Goal: Task Accomplishment & Management: Manage account settings

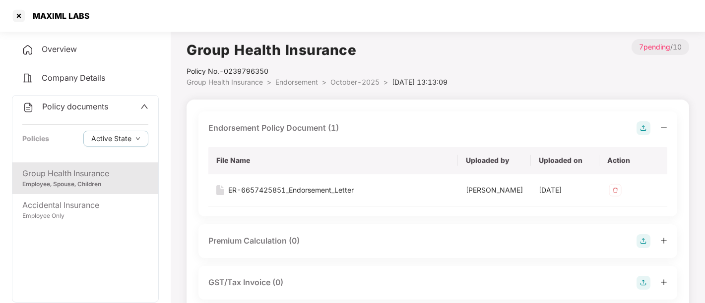
scroll to position [461, 0]
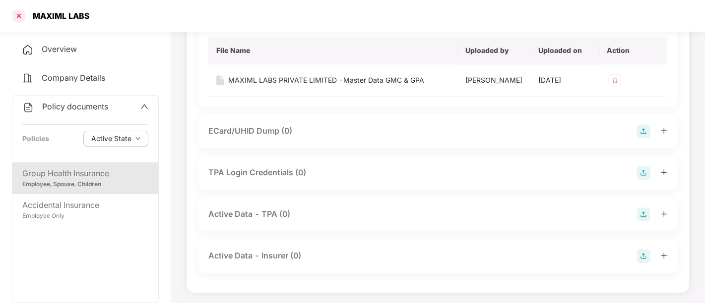
click at [22, 16] on div at bounding box center [19, 16] width 16 height 16
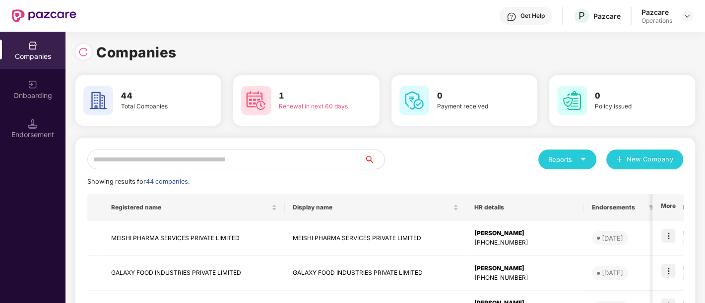
click at [225, 154] on input "text" at bounding box center [225, 160] width 277 height 20
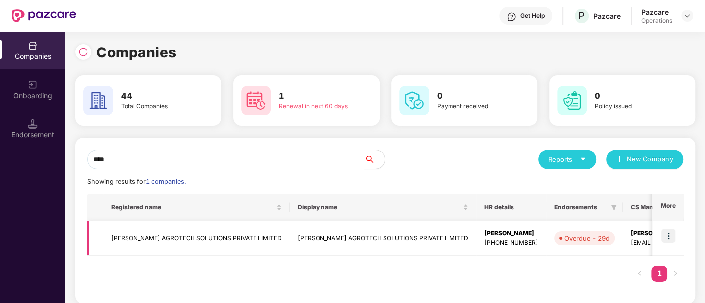
type input "****"
click at [670, 233] on img at bounding box center [668, 236] width 14 height 14
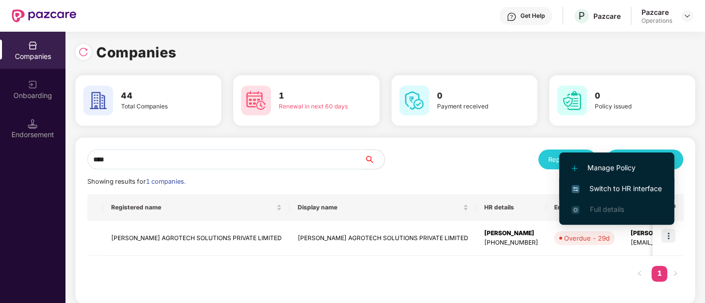
click at [617, 182] on li "Switch to HR interface" at bounding box center [616, 189] width 115 height 21
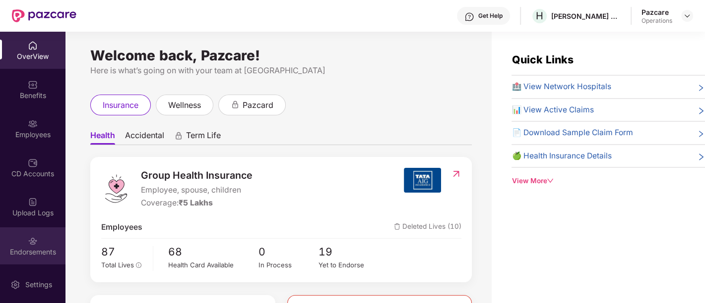
click at [31, 250] on div "Endorsements" at bounding box center [32, 252] width 65 height 10
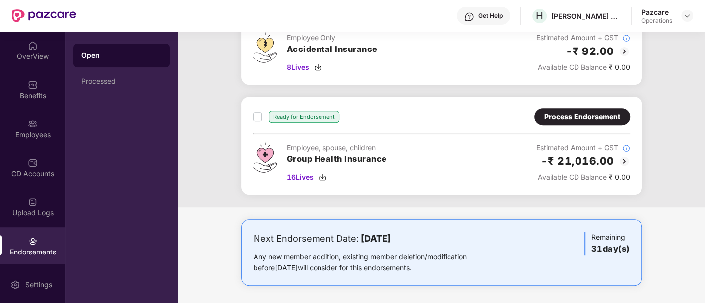
scroll to position [322, 0]
click at [578, 118] on div "Process Endorsement" at bounding box center [582, 117] width 76 height 11
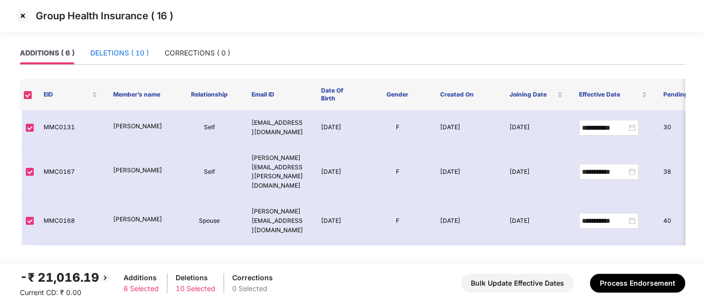
click at [115, 54] on div "DELETIONS ( 10 )" at bounding box center [119, 53] width 59 height 11
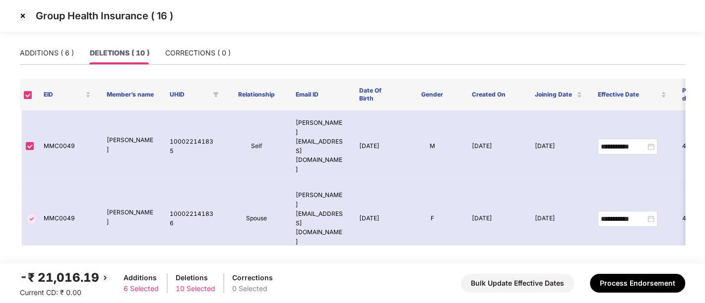
scroll to position [236, 0]
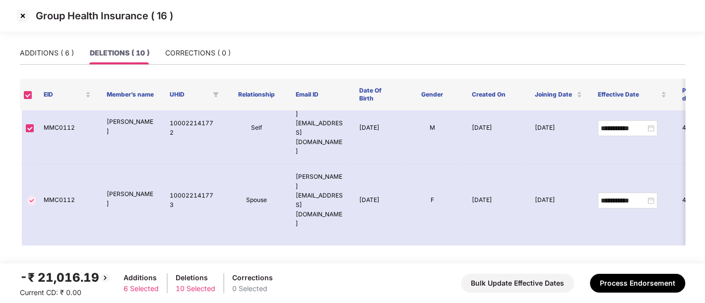
click at [24, 14] on img at bounding box center [23, 16] width 16 height 16
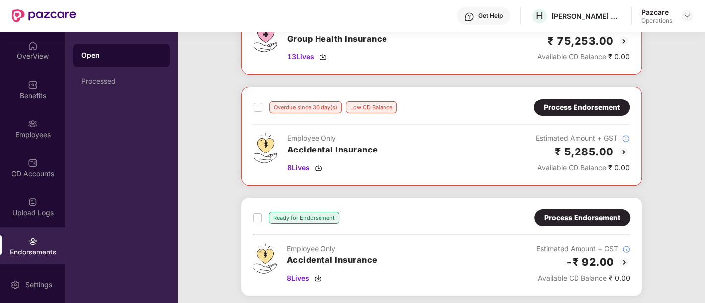
scroll to position [173, 0]
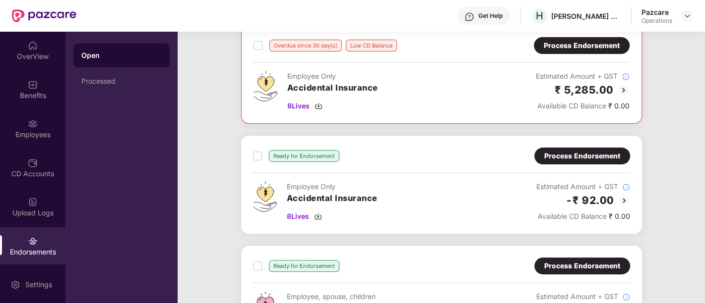
click at [570, 154] on div "Process Endorsement" at bounding box center [582, 156] width 76 height 11
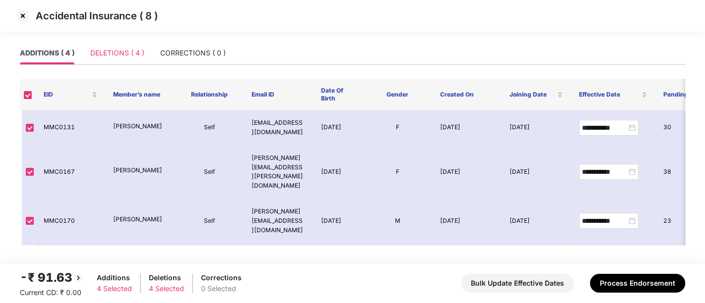
click at [98, 60] on div "DELETIONS ( 4 )" at bounding box center [117, 53] width 54 height 23
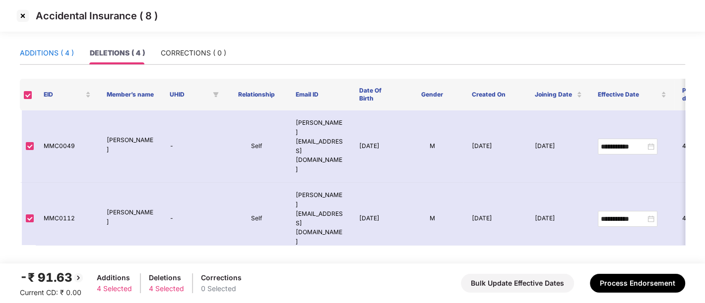
click at [43, 50] on div "ADDITIONS ( 4 )" at bounding box center [47, 53] width 54 height 11
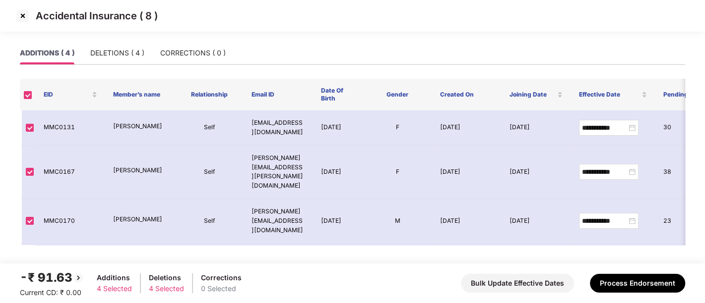
click at [18, 18] on img at bounding box center [23, 16] width 16 height 16
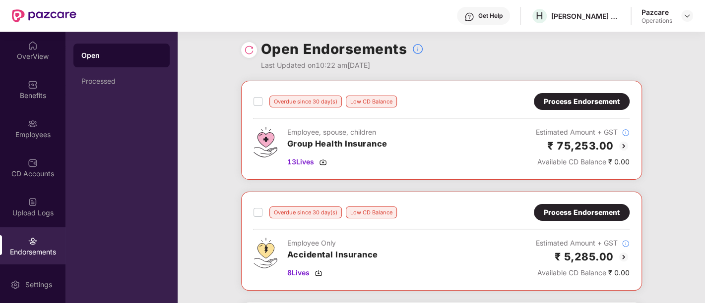
scroll to position [4, 0]
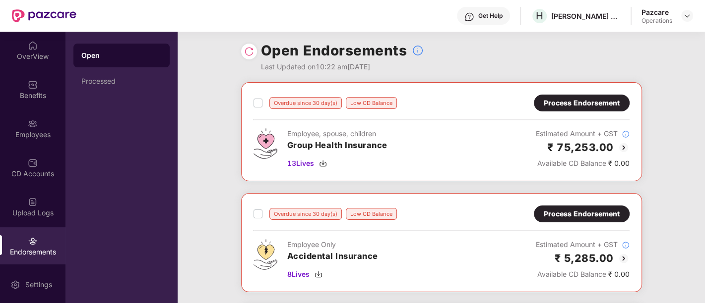
click at [674, 163] on div "Overdue since 30 day(s) Low CD Balance Process Endorsement Employee, spouse, ch…" at bounding box center [441, 303] width 527 height 443
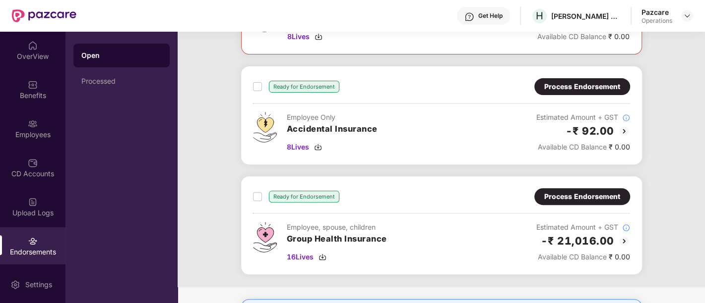
scroll to position [260, 0]
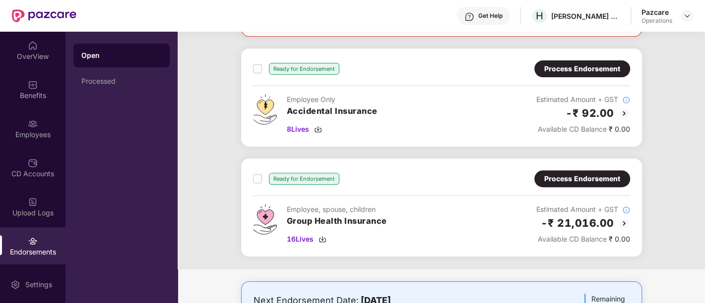
click at [571, 183] on div "Process Endorsement" at bounding box center [582, 179] width 96 height 17
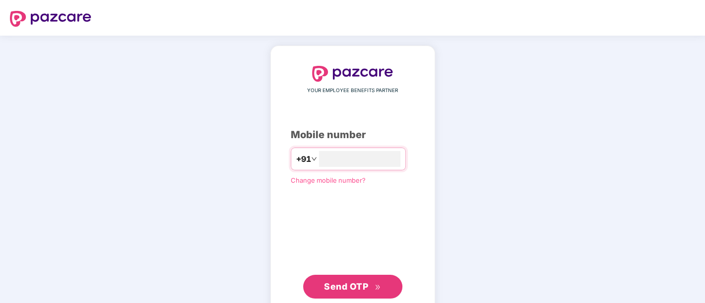
type input "**********"
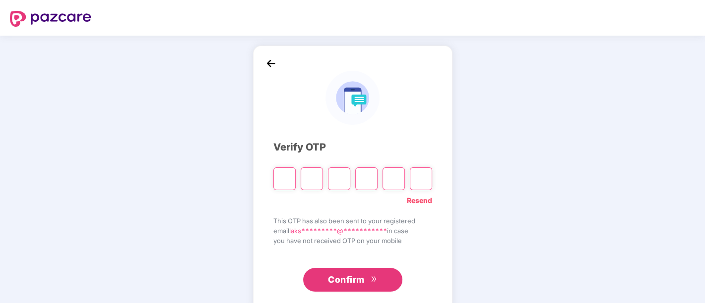
paste input "*"
type input "*"
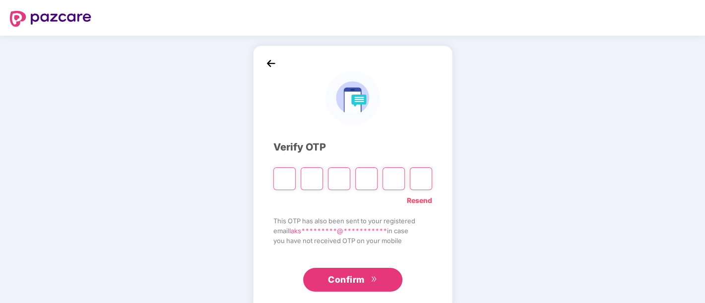
type input "*"
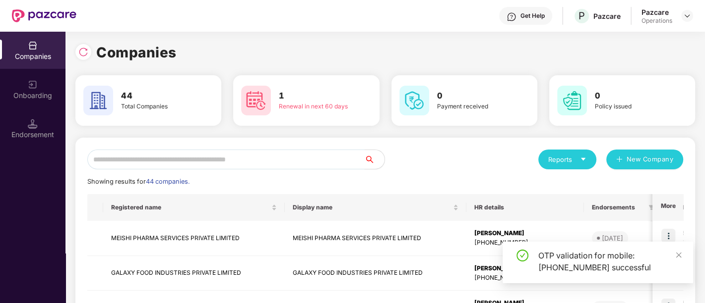
click at [204, 158] on input "text" at bounding box center [225, 160] width 277 height 20
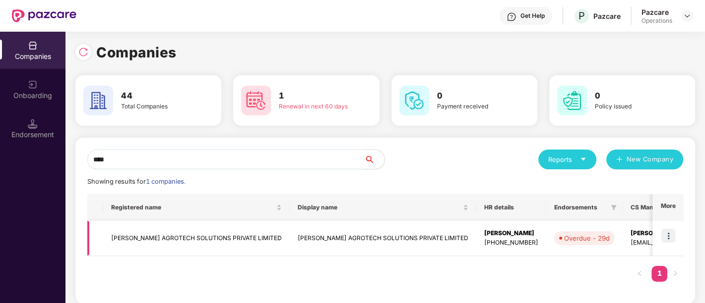
type input "****"
click at [670, 237] on img at bounding box center [668, 236] width 14 height 14
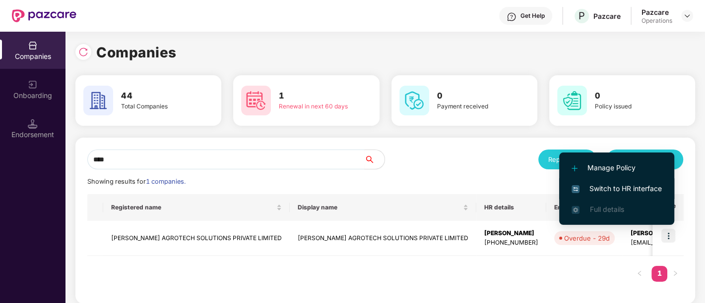
click at [637, 183] on span "Switch to HR interface" at bounding box center [616, 188] width 90 height 11
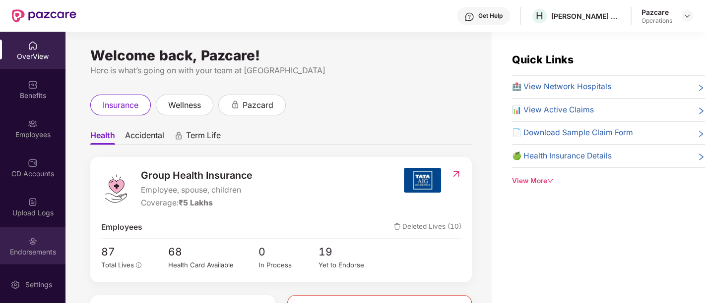
click at [40, 241] on div "Endorsements" at bounding box center [32, 246] width 65 height 37
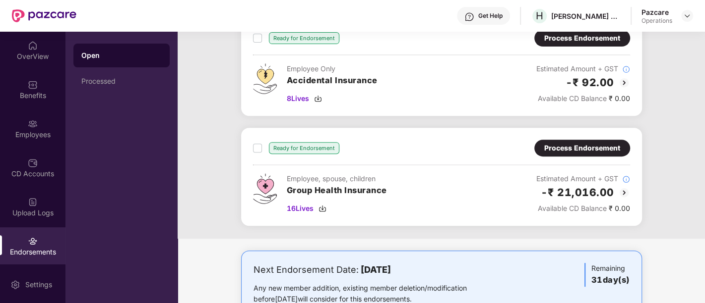
scroll to position [251, 0]
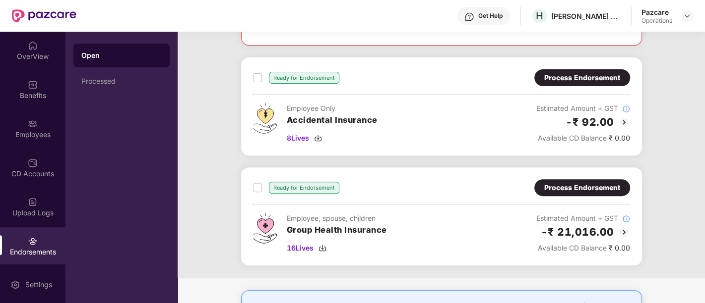
click at [584, 188] on div "Process Endorsement" at bounding box center [582, 187] width 76 height 11
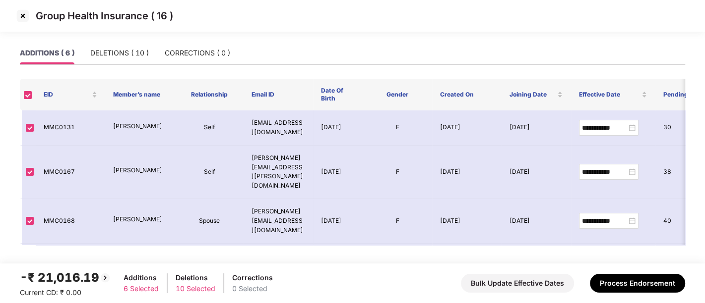
click at [21, 12] on img at bounding box center [23, 16] width 16 height 16
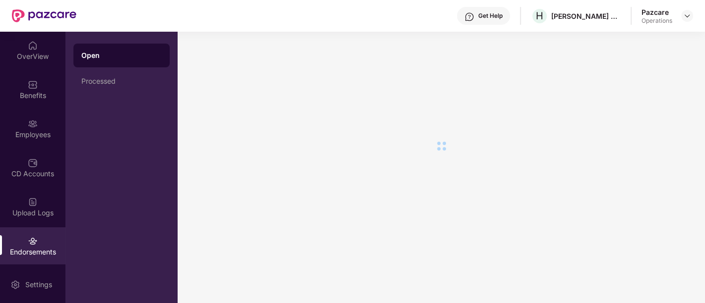
click at [229, 139] on div at bounding box center [441, 168] width 527 height 272
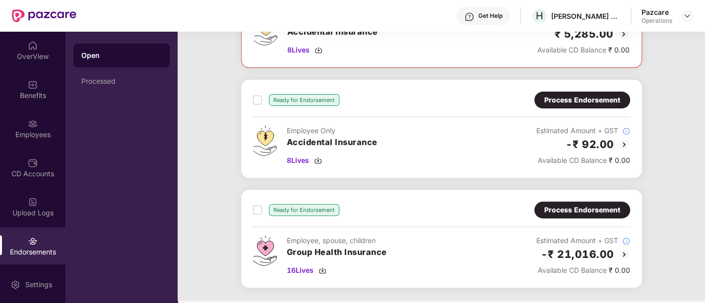
scroll to position [205, 0]
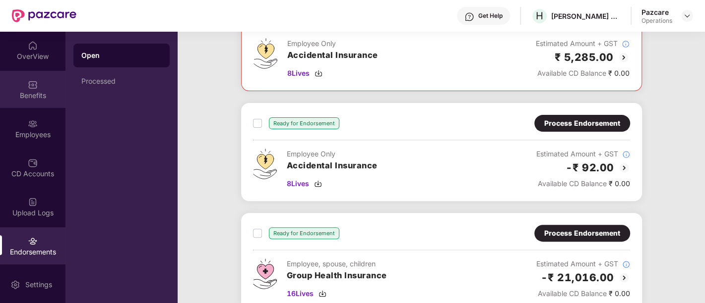
click at [22, 99] on div "Benefits" at bounding box center [32, 96] width 65 height 10
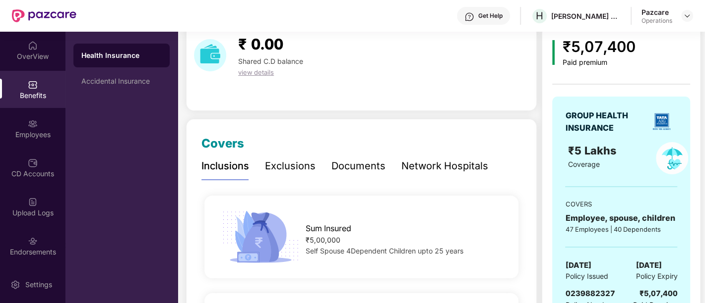
scroll to position [0, 0]
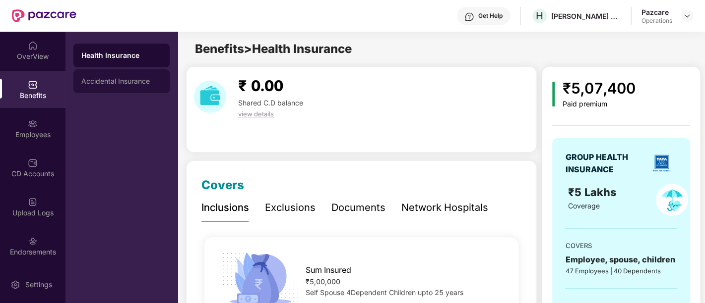
click at [134, 81] on div "Accidental Insurance" at bounding box center [121, 81] width 80 height 8
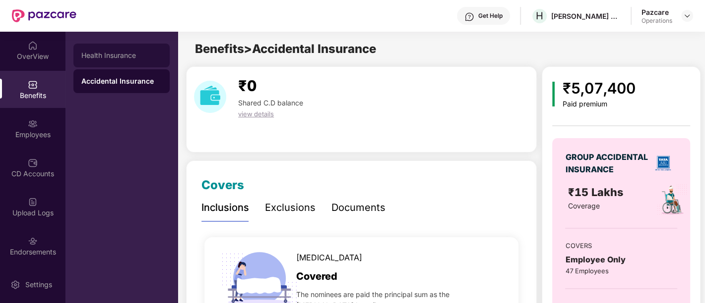
click at [113, 55] on div "Health Insurance" at bounding box center [121, 56] width 80 height 8
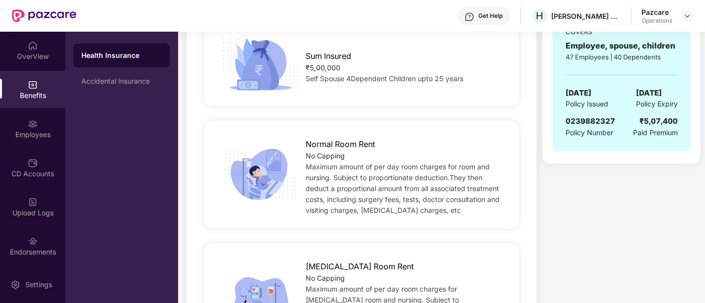
scroll to position [275, 0]
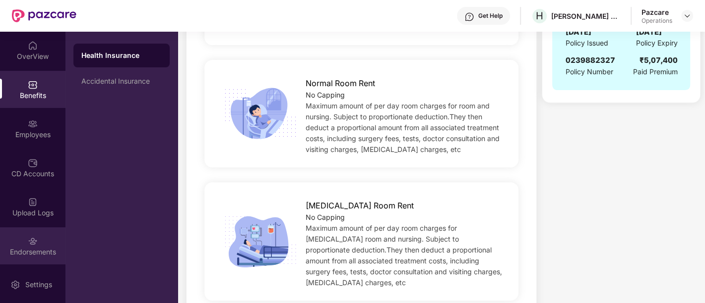
click at [42, 244] on div "Endorsements" at bounding box center [32, 246] width 65 height 37
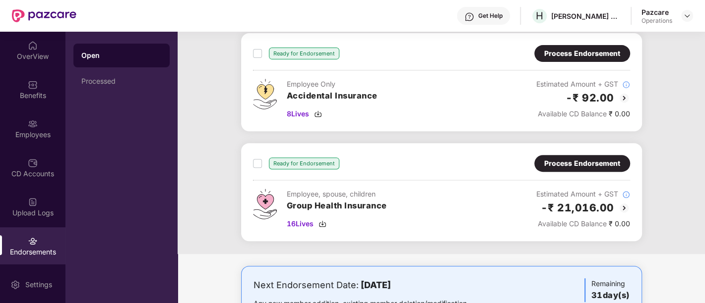
click at [547, 162] on div "Process Endorsement" at bounding box center [582, 163] width 76 height 11
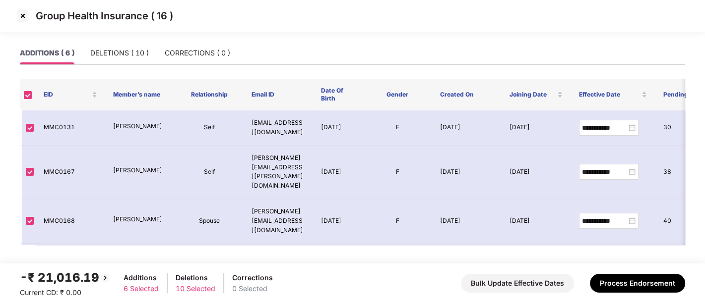
click at [25, 18] on img at bounding box center [23, 16] width 16 height 16
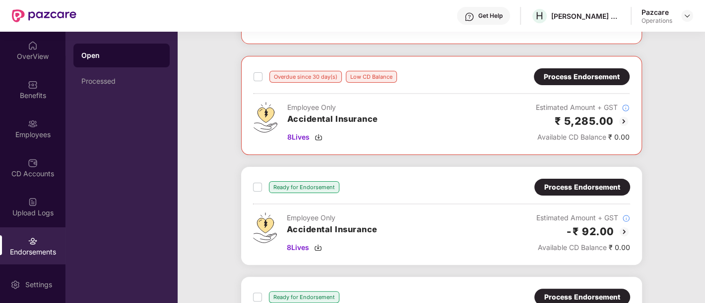
scroll to position [322, 0]
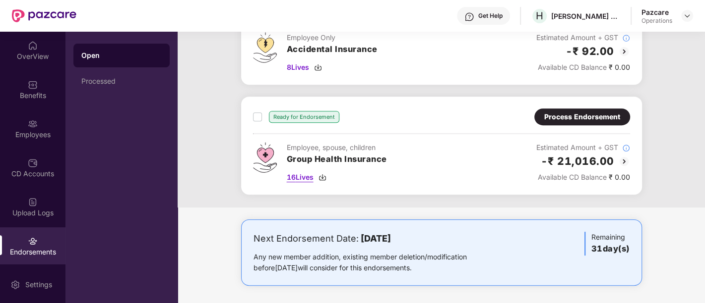
click at [302, 174] on span "16 Lives" at bounding box center [300, 177] width 27 height 11
click at [22, 132] on div "Employees" at bounding box center [32, 135] width 65 height 10
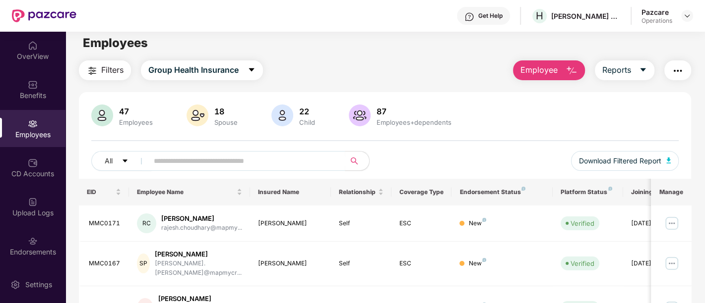
scroll to position [0, 0]
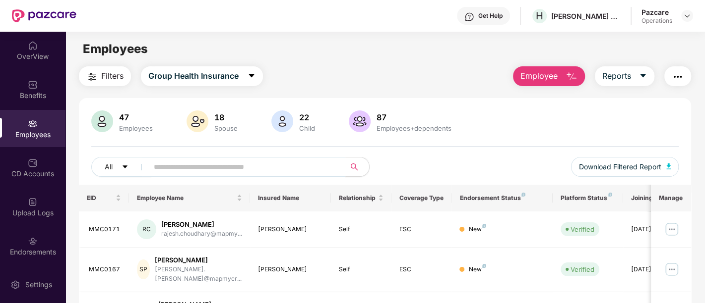
click at [196, 169] on input "text" at bounding box center [243, 167] width 178 height 15
paste input "*******"
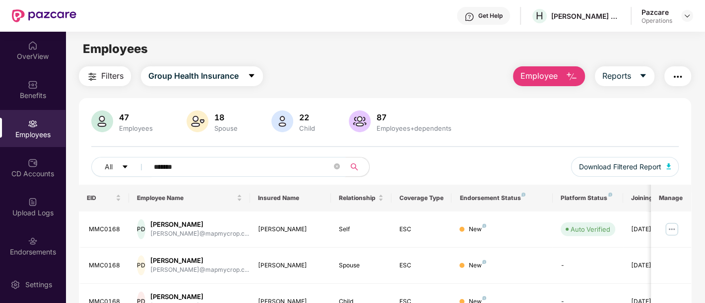
scroll to position [51, 0]
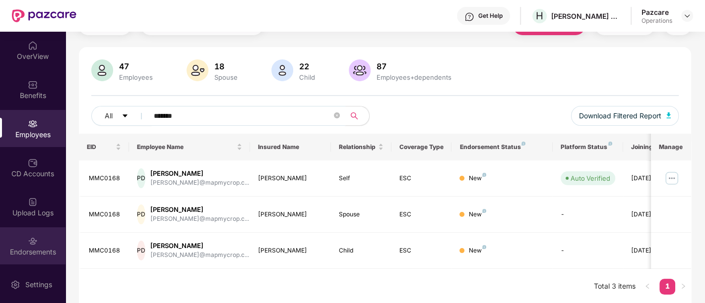
type input "*******"
click at [23, 247] on div "Endorsements" at bounding box center [32, 252] width 65 height 10
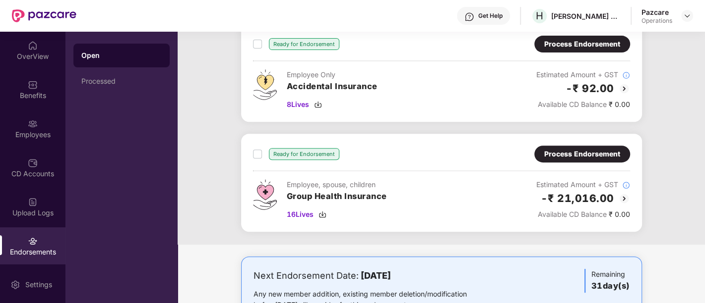
scroll to position [284, 0]
click at [590, 146] on div "Process Endorsement" at bounding box center [582, 154] width 96 height 17
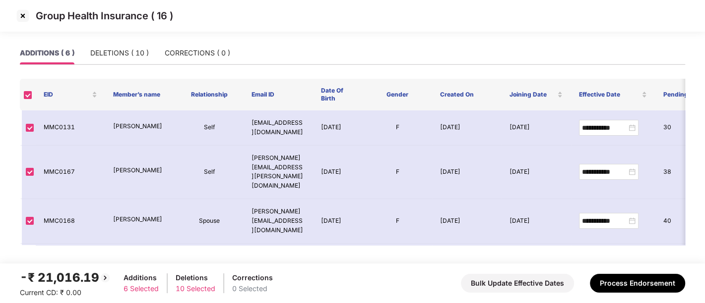
click at [20, 15] on img at bounding box center [23, 16] width 16 height 16
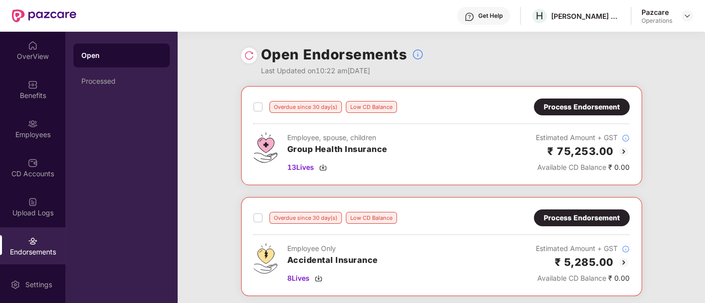
click at [574, 103] on div "Process Endorsement" at bounding box center [582, 107] width 76 height 11
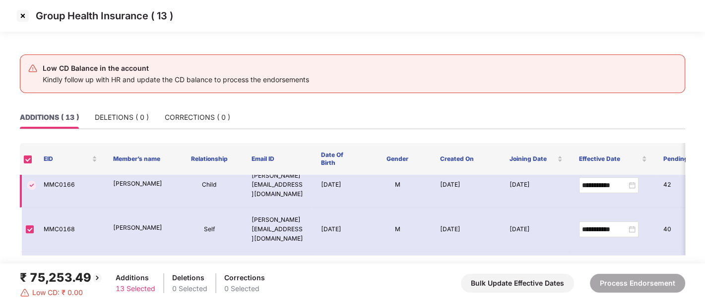
scroll to position [388, 0]
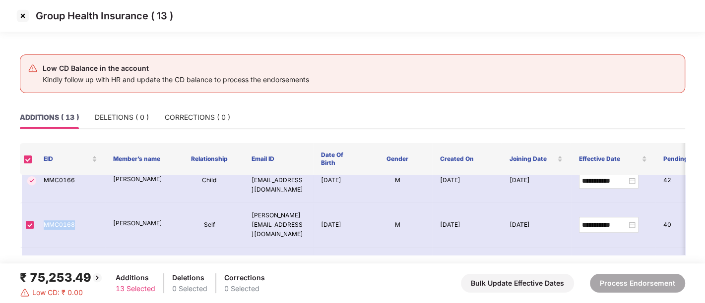
click at [22, 16] on img at bounding box center [23, 16] width 16 height 16
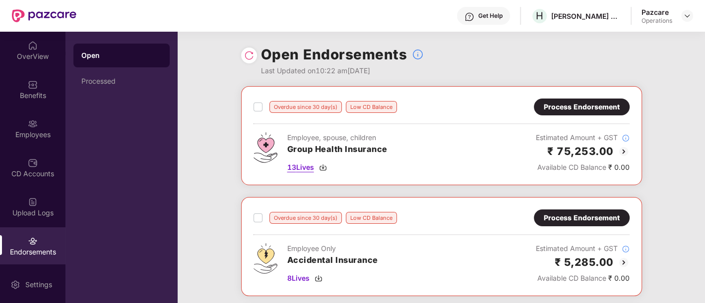
click at [303, 166] on span "13 Lives" at bounding box center [300, 167] width 27 height 11
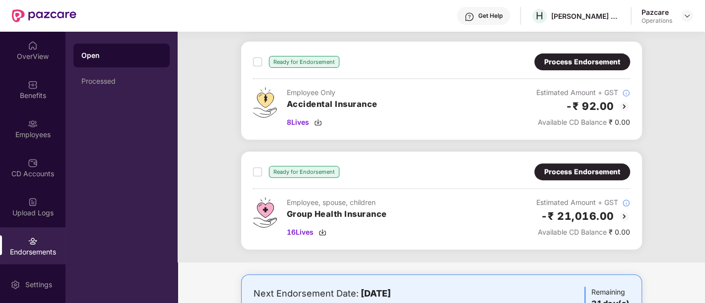
scroll to position [322, 0]
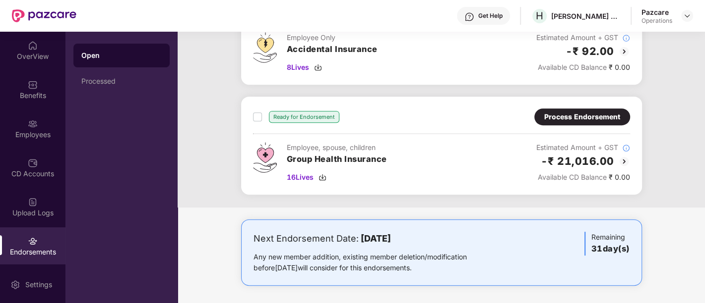
click at [578, 117] on div "Process Endorsement" at bounding box center [582, 117] width 76 height 11
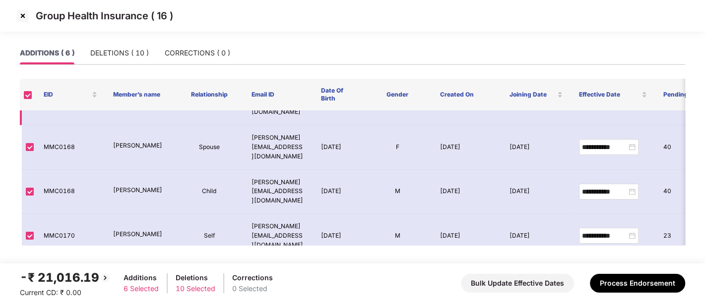
scroll to position [76, 0]
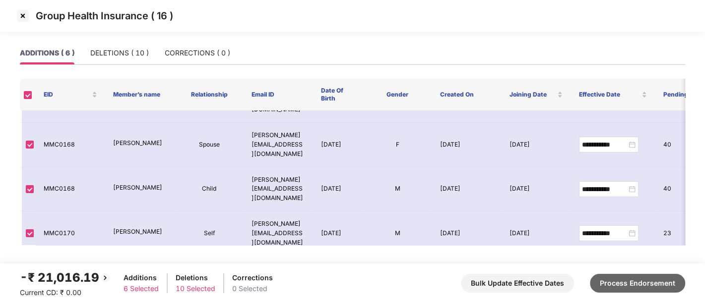
click at [628, 285] on button "Process Endorsement" at bounding box center [637, 283] width 95 height 19
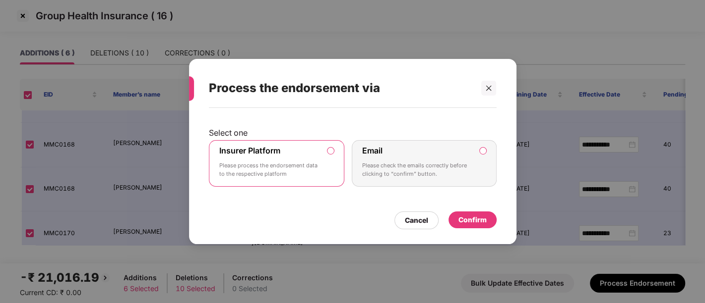
click at [469, 217] on div "Confirm" at bounding box center [472, 220] width 28 height 11
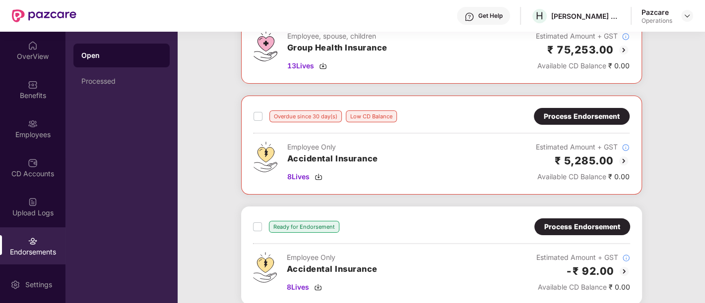
scroll to position [0, 0]
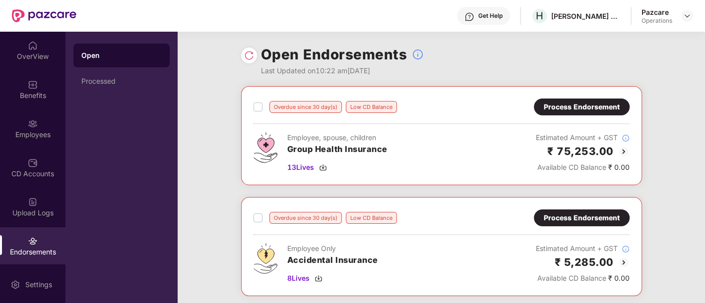
click at [255, 55] on div at bounding box center [249, 56] width 16 height 16
click at [248, 61] on div at bounding box center [249, 56] width 16 height 16
click at [247, 57] on img at bounding box center [249, 56] width 10 height 10
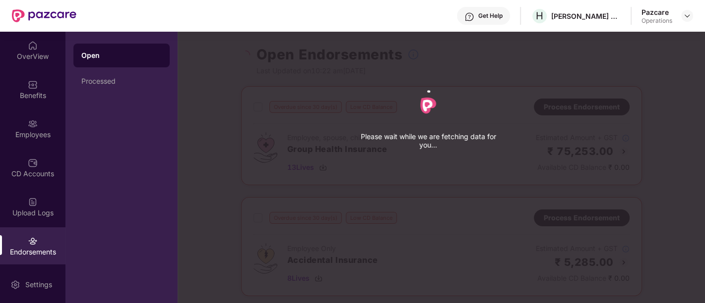
click at [247, 57] on div "Please wait while we are fetching data for you..." at bounding box center [530, 151] width 705 height 303
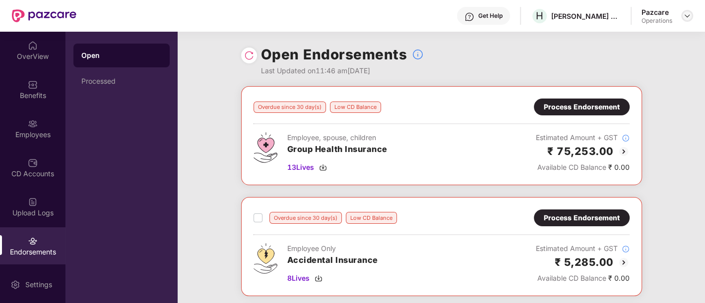
click at [686, 17] on img at bounding box center [687, 16] width 8 height 8
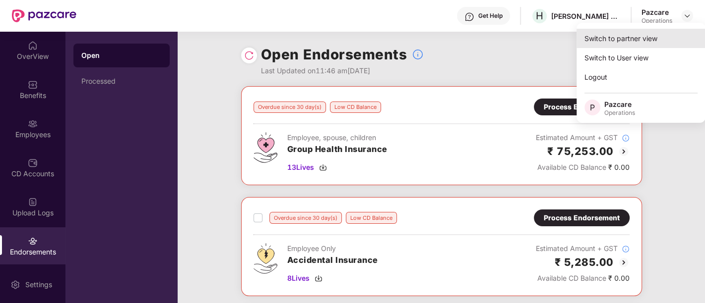
click at [633, 46] on div "Switch to partner view" at bounding box center [640, 38] width 129 height 19
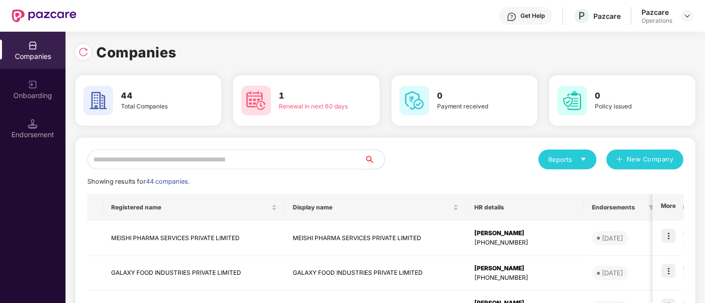
click at [240, 161] on input "text" at bounding box center [225, 160] width 277 height 20
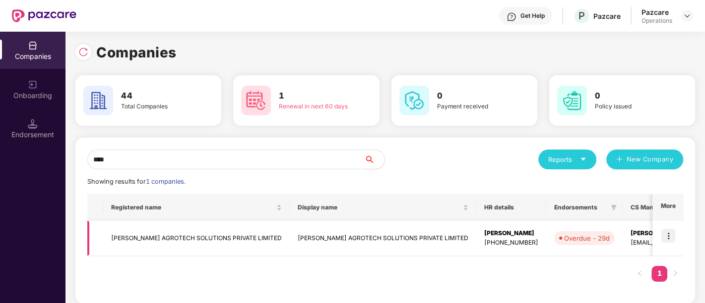
type input "****"
click at [207, 236] on td "[PERSON_NAME] AGROTECH SOLUTIONS PRIVATE LIMITED" at bounding box center [196, 238] width 186 height 35
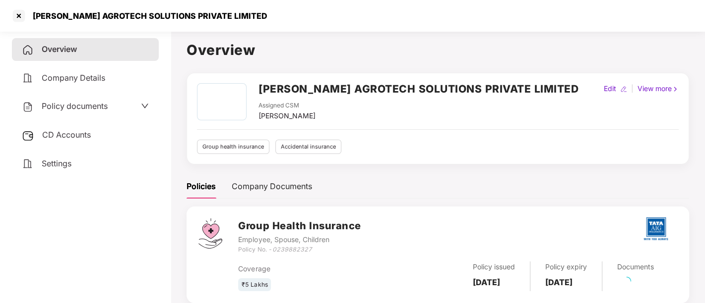
click at [69, 137] on span "CD Accounts" at bounding box center [66, 135] width 49 height 10
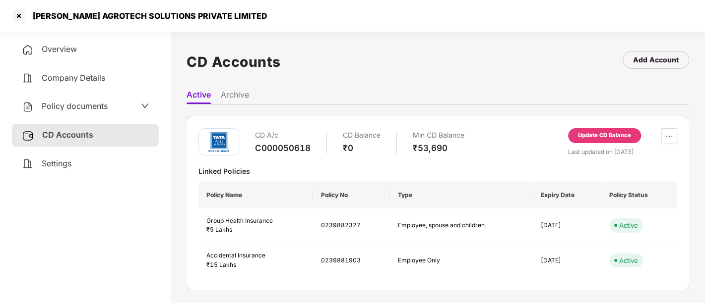
scroll to position [27, 0]
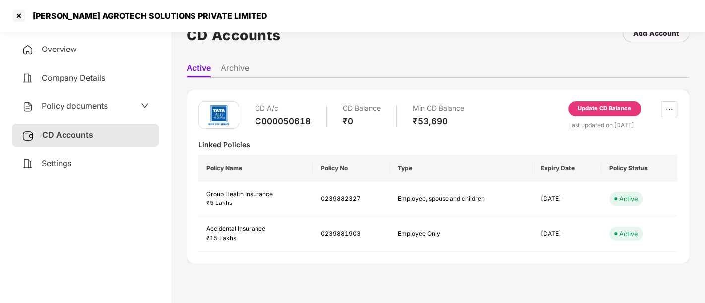
click at [591, 105] on div "Update CD Balance" at bounding box center [604, 109] width 53 height 9
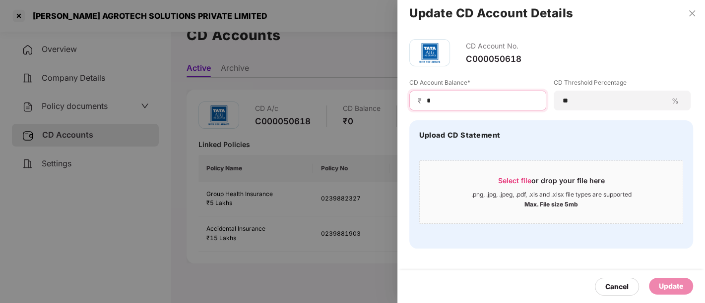
drag, startPoint x: 497, startPoint y: 101, endPoint x: 425, endPoint y: 110, distance: 72.0
click at [425, 110] on div "₹ *" at bounding box center [477, 101] width 137 height 20
type input "*"
type input "****"
click at [662, 282] on div "Update" at bounding box center [671, 286] width 24 height 11
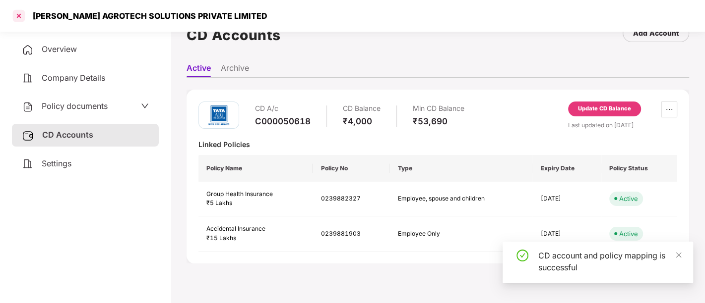
click at [14, 15] on div at bounding box center [19, 16] width 16 height 16
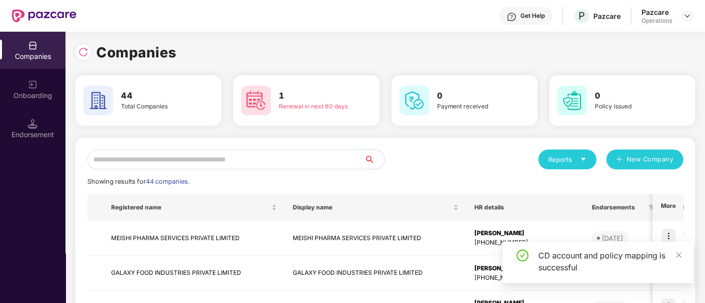
click at [282, 152] on input "text" at bounding box center [225, 160] width 277 height 20
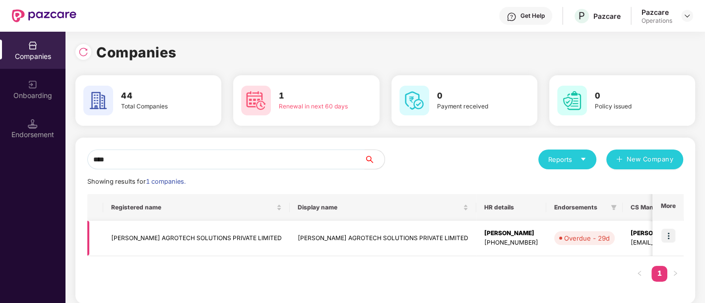
type input "****"
click at [673, 238] on img at bounding box center [668, 236] width 14 height 14
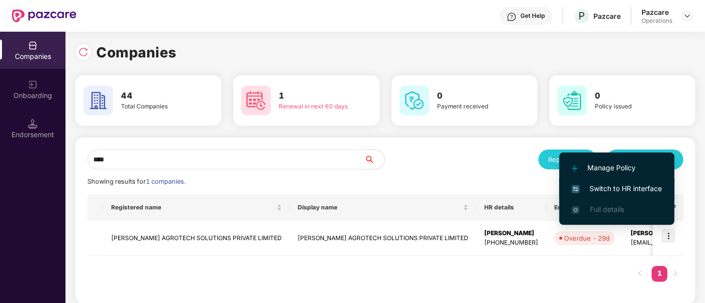
click at [623, 189] on span "Switch to HR interface" at bounding box center [616, 188] width 90 height 11
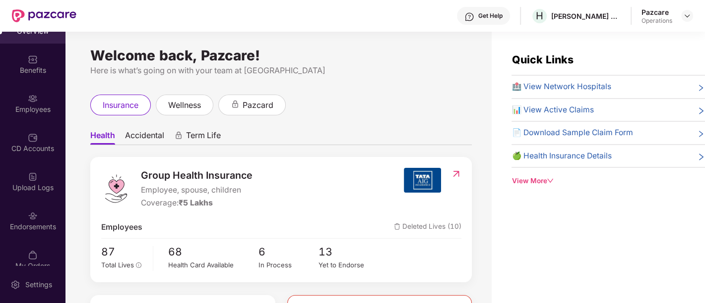
scroll to position [39, 0]
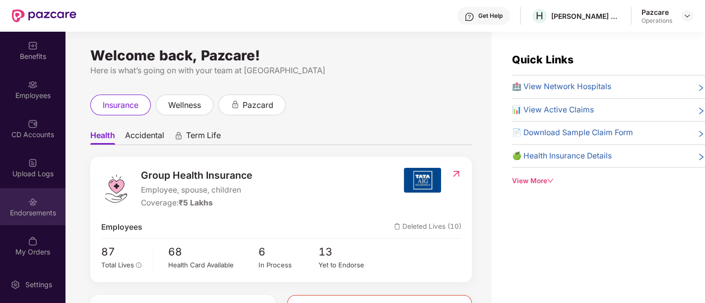
click at [42, 216] on div "Endorsements" at bounding box center [32, 213] width 65 height 10
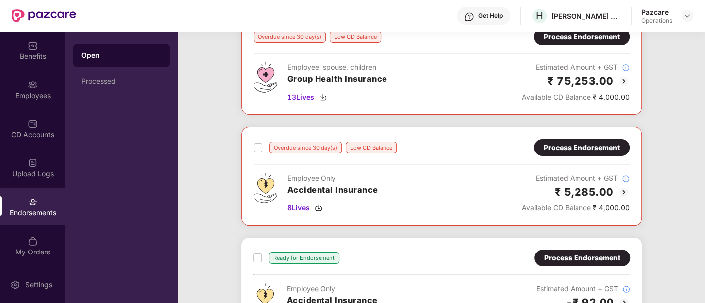
scroll to position [0, 0]
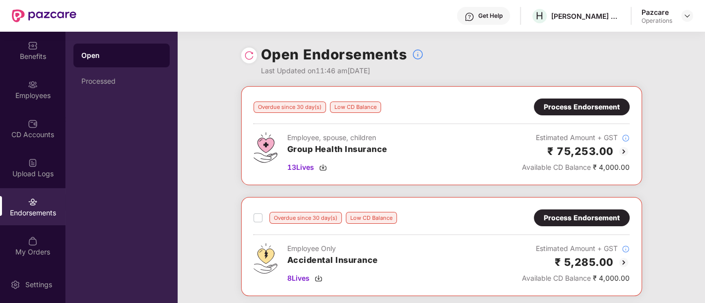
click at [576, 110] on div "Process Endorsement" at bounding box center [582, 107] width 76 height 11
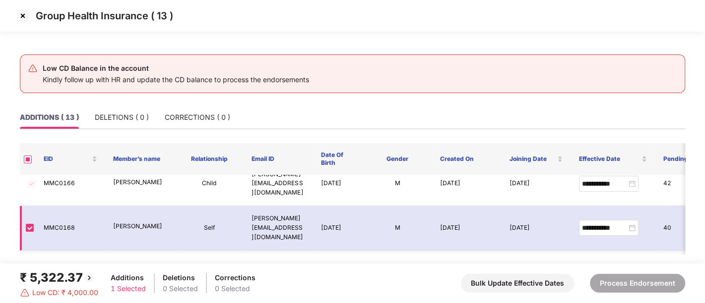
scroll to position [388, 0]
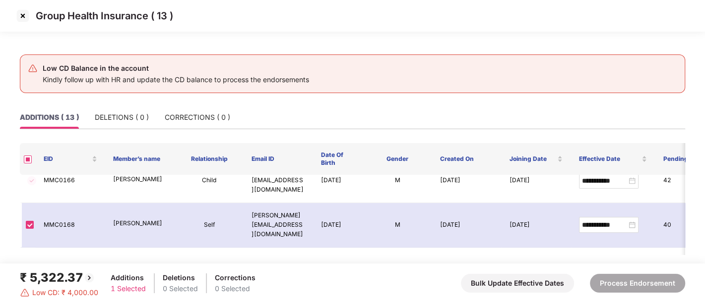
click at [25, 15] on img at bounding box center [23, 16] width 16 height 16
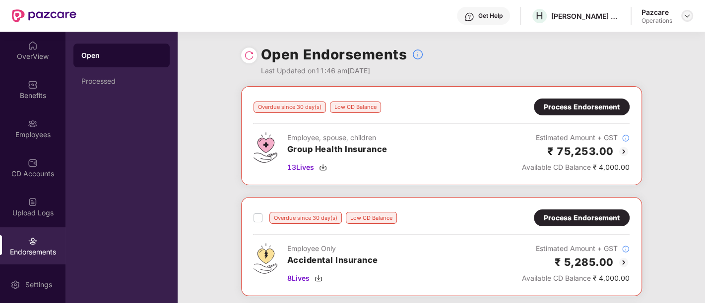
click at [682, 16] on div at bounding box center [687, 16] width 12 height 12
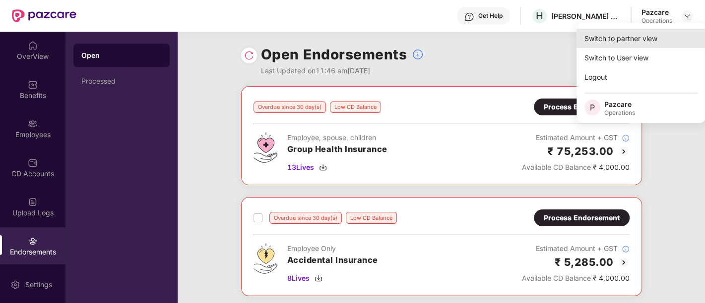
click at [606, 44] on div "Switch to partner view" at bounding box center [640, 38] width 129 height 19
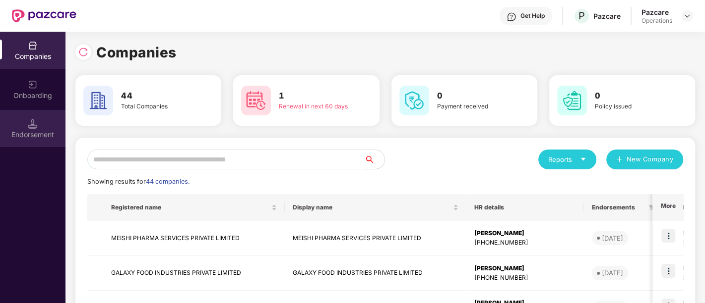
click at [27, 134] on div "Endorsement" at bounding box center [32, 135] width 65 height 10
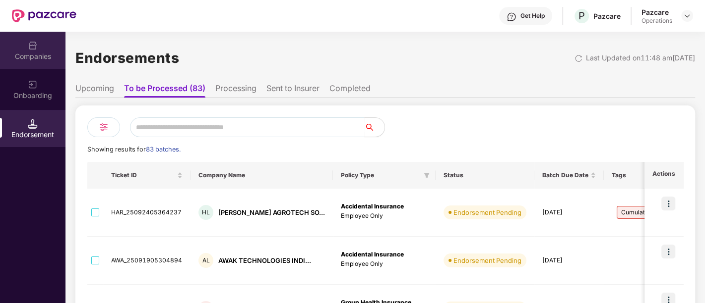
click at [44, 64] on div "Companies" at bounding box center [32, 50] width 65 height 37
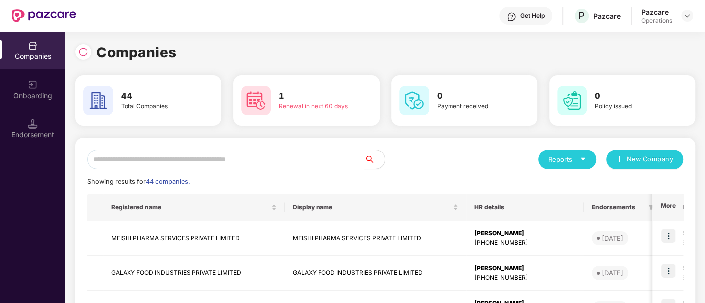
click at [161, 159] on input "text" at bounding box center [225, 160] width 277 height 20
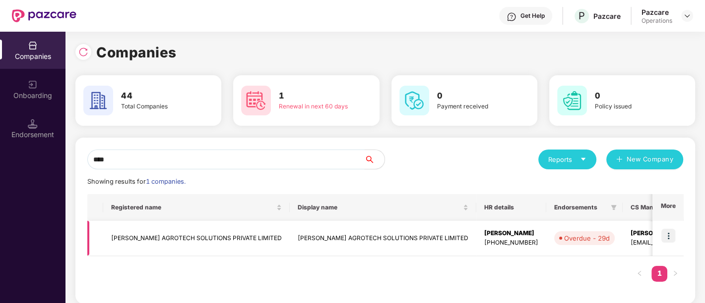
type input "****"
click at [163, 239] on td "[PERSON_NAME] AGROTECH SOLUTIONS PRIVATE LIMITED" at bounding box center [196, 238] width 186 height 35
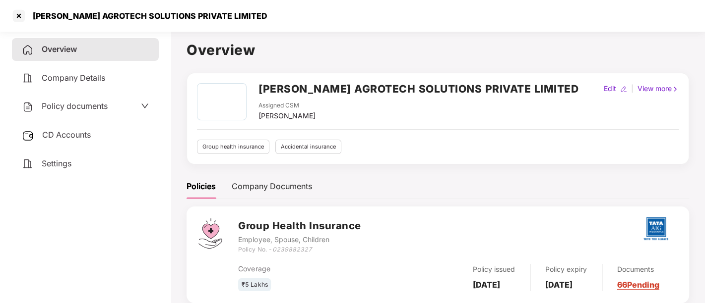
click at [80, 136] on span "CD Accounts" at bounding box center [66, 135] width 49 height 10
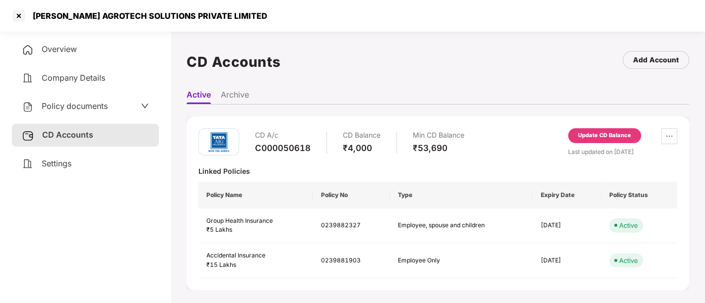
click at [604, 142] on div "Update CD Balance" at bounding box center [604, 135] width 73 height 15
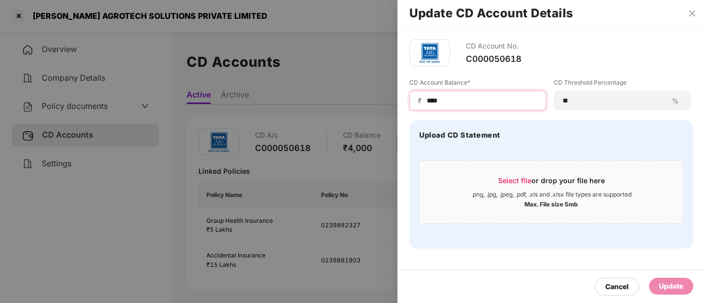
click at [427, 99] on input "****" at bounding box center [481, 101] width 112 height 10
type input "****"
click at [672, 287] on div "Update" at bounding box center [671, 286] width 24 height 11
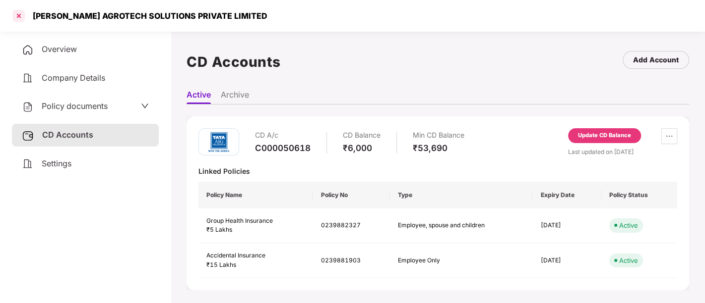
click at [22, 17] on div at bounding box center [19, 16] width 16 height 16
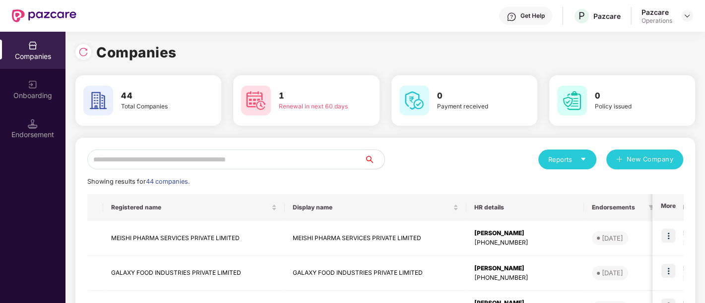
click at [263, 156] on input "text" at bounding box center [225, 160] width 277 height 20
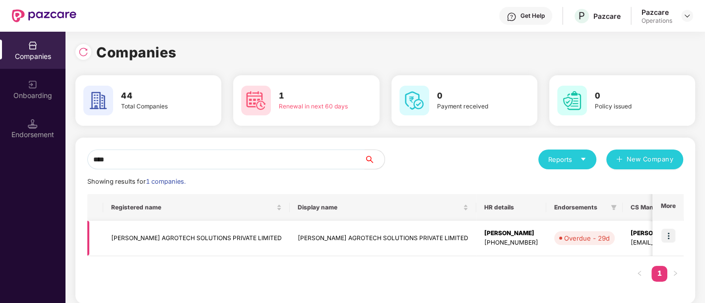
type input "****"
click at [670, 236] on img at bounding box center [668, 236] width 14 height 14
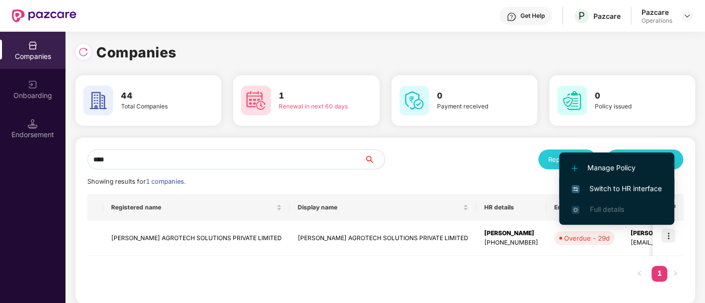
click at [629, 187] on span "Switch to HR interface" at bounding box center [616, 188] width 90 height 11
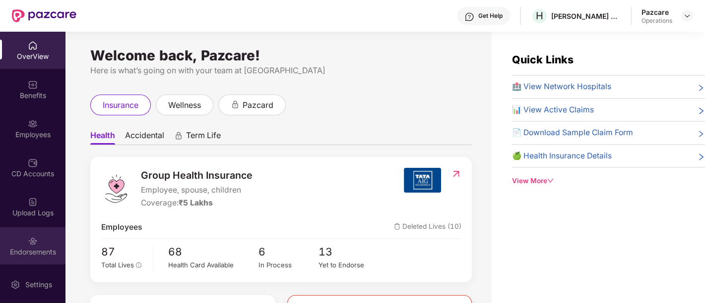
click at [43, 248] on div "Endorsements" at bounding box center [32, 252] width 65 height 10
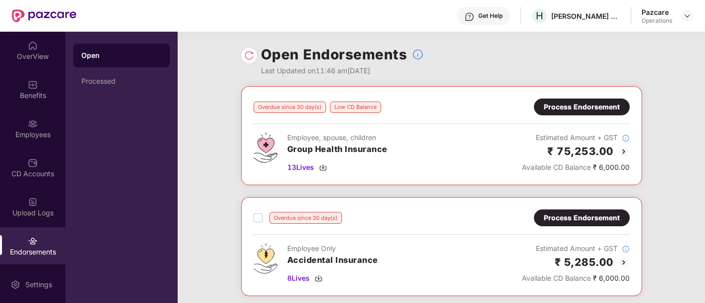
click at [583, 104] on div "Process Endorsement" at bounding box center [582, 107] width 76 height 11
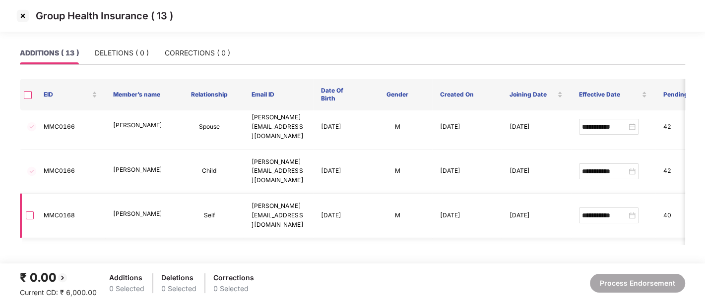
scroll to position [333, 0]
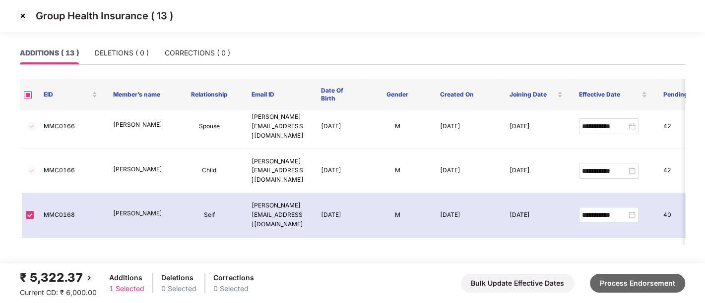
click at [634, 283] on button "Process Endorsement" at bounding box center [637, 283] width 95 height 19
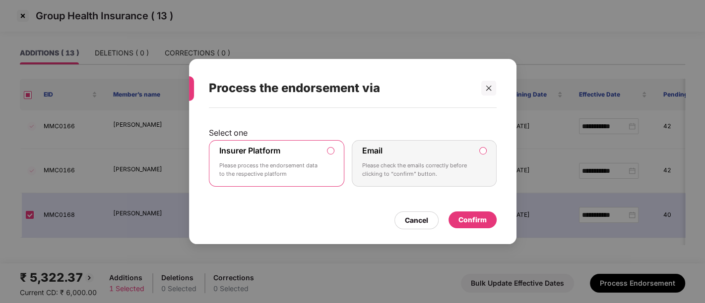
click at [478, 218] on div "Confirm" at bounding box center [472, 220] width 28 height 11
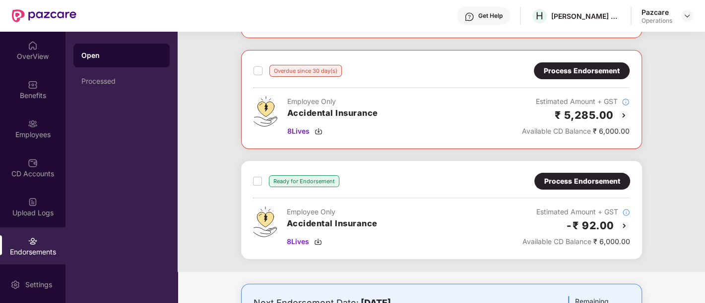
scroll to position [0, 0]
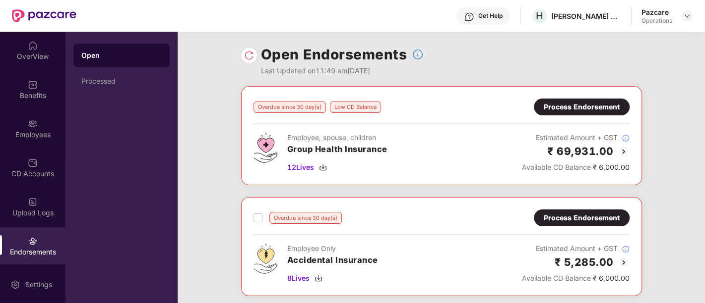
click at [247, 55] on img at bounding box center [249, 56] width 10 height 10
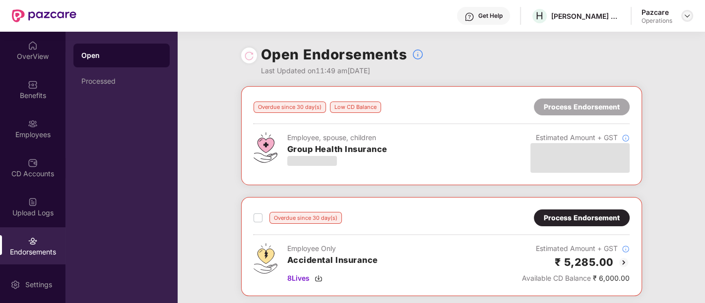
click at [683, 16] on img at bounding box center [687, 16] width 8 height 8
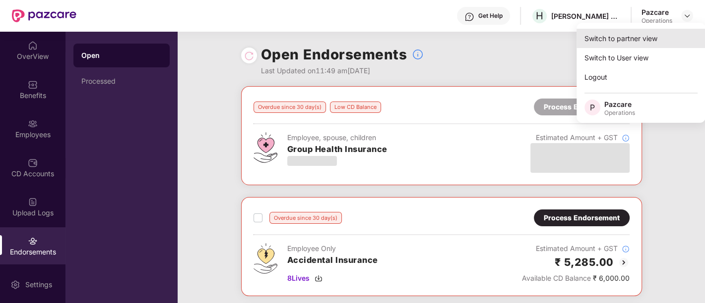
click at [609, 40] on div "Switch to partner view" at bounding box center [640, 38] width 129 height 19
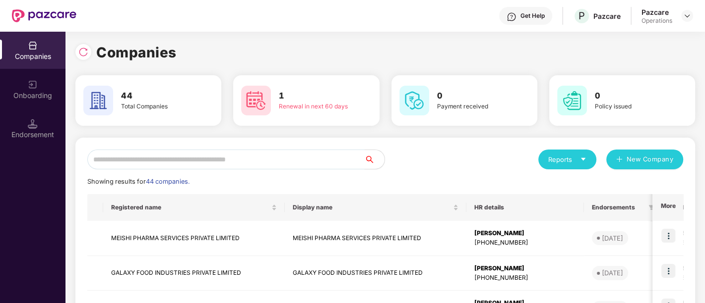
click at [127, 168] on input "text" at bounding box center [225, 160] width 277 height 20
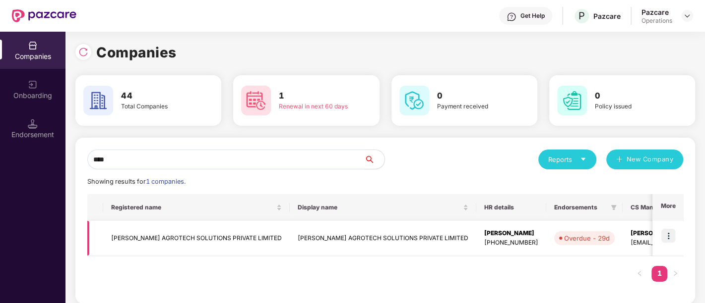
type input "****"
click at [146, 234] on td "[PERSON_NAME] AGROTECH SOLUTIONS PRIVATE LIMITED" at bounding box center [196, 238] width 186 height 35
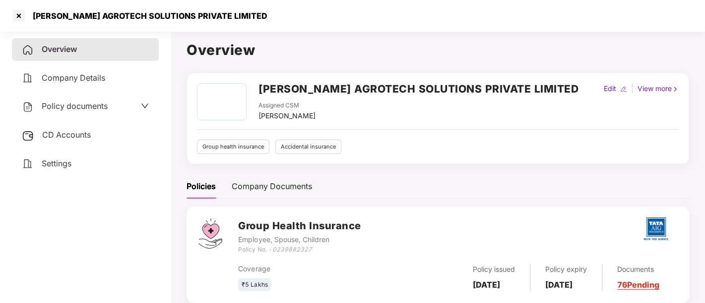
click at [68, 135] on span "CD Accounts" at bounding box center [66, 135] width 49 height 10
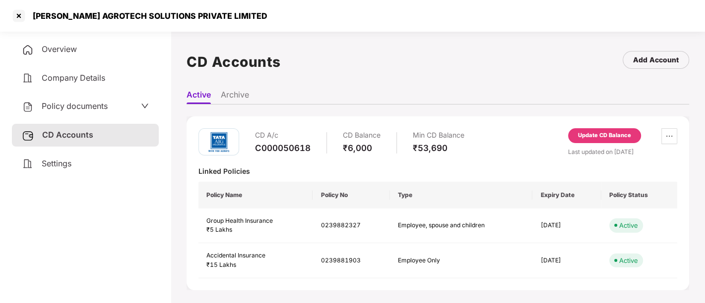
click at [620, 136] on div "Update CD Balance" at bounding box center [604, 135] width 53 height 9
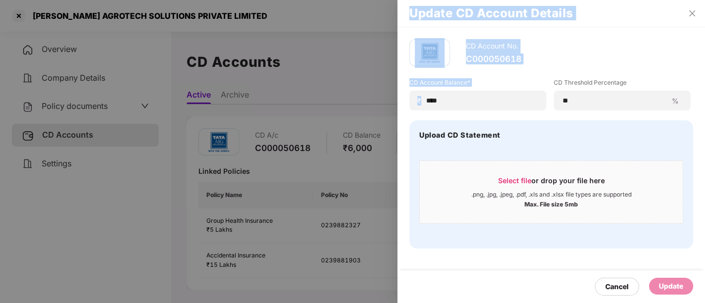
drag, startPoint x: 456, startPoint y: 102, endPoint x: 382, endPoint y: 86, distance: 76.2
click at [382, 86] on div "Update CD Account Details CD Account No. C000050618 CD Account Balance* ₹ **** …" at bounding box center [352, 151] width 705 height 303
click at [456, 101] on input "****" at bounding box center [481, 101] width 112 height 10
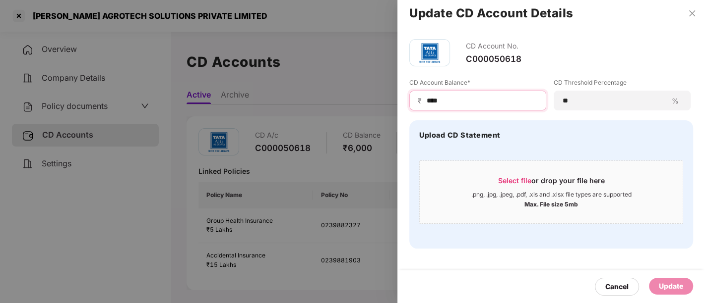
drag, startPoint x: 443, startPoint y: 102, endPoint x: 422, endPoint y: 100, distance: 20.9
click at [422, 100] on div "₹ ****" at bounding box center [477, 101] width 137 height 20
type input "*"
click at [670, 288] on div "Update" at bounding box center [671, 286] width 24 height 11
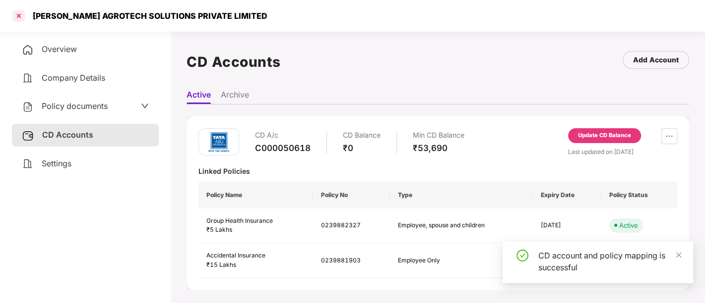
click at [14, 15] on div at bounding box center [19, 16] width 16 height 16
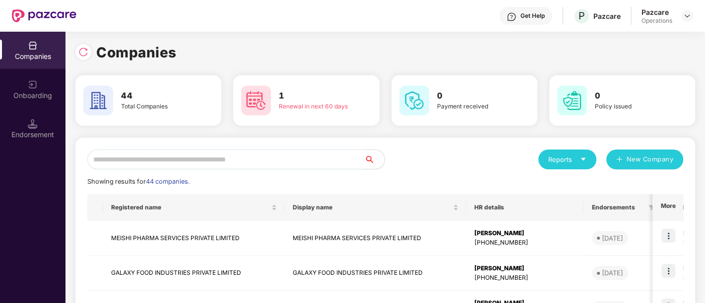
click at [115, 161] on input "text" at bounding box center [225, 160] width 277 height 20
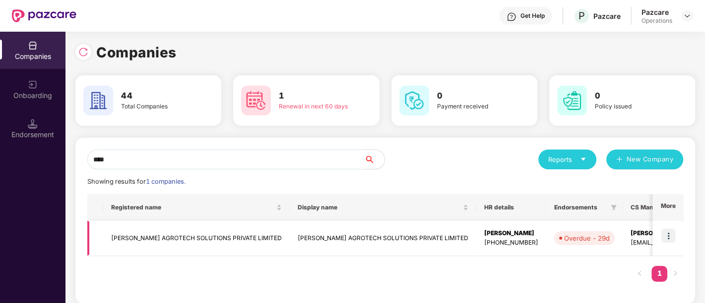
type input "****"
click at [671, 232] on img at bounding box center [668, 236] width 14 height 14
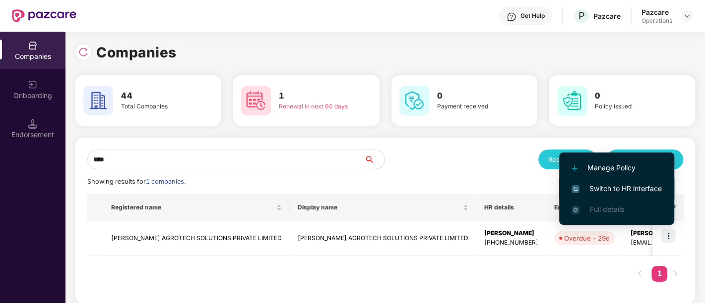
click at [622, 193] on span "Switch to HR interface" at bounding box center [616, 188] width 90 height 11
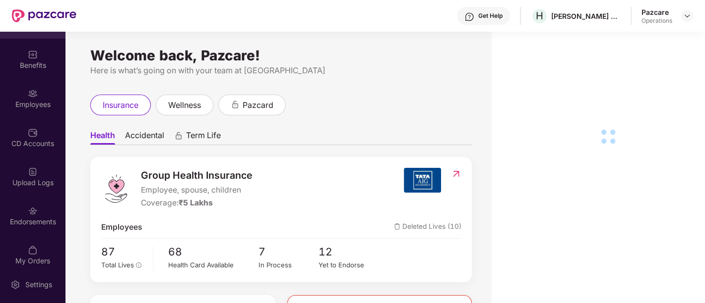
scroll to position [39, 0]
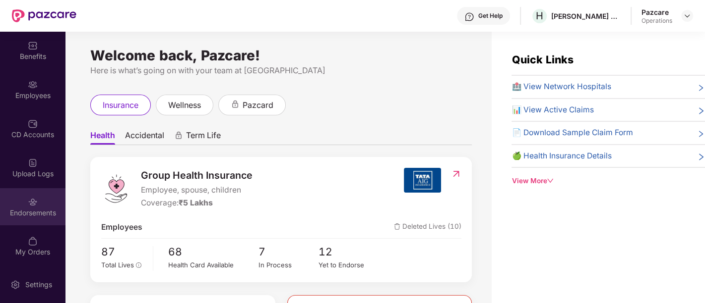
click at [39, 203] on div "Endorsements" at bounding box center [32, 206] width 65 height 37
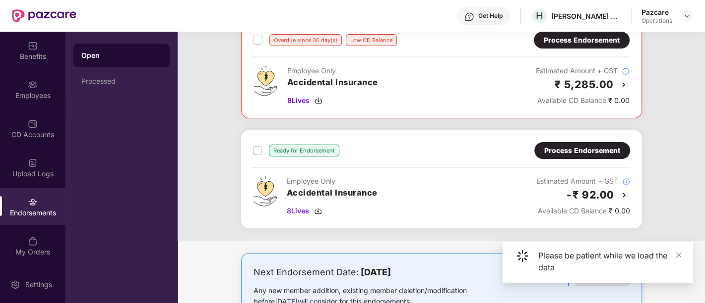
scroll to position [212, 0]
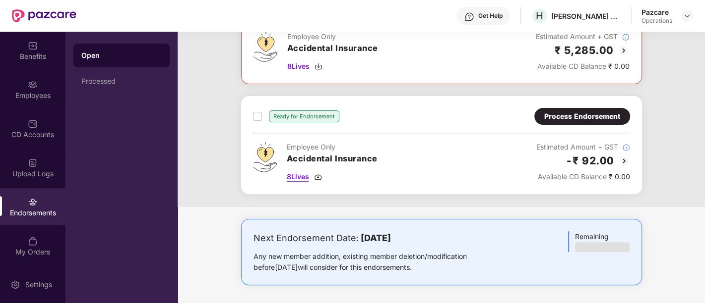
click at [292, 176] on span "8 Lives" at bounding box center [298, 177] width 22 height 11
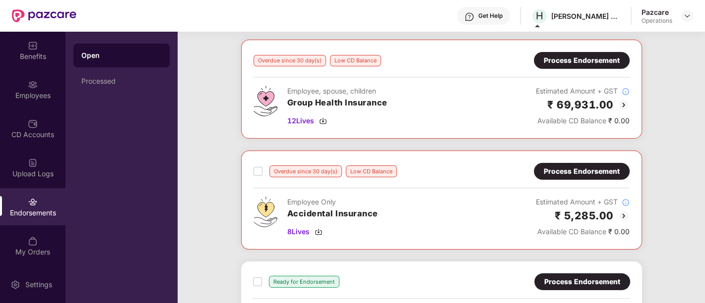
scroll to position [102, 0]
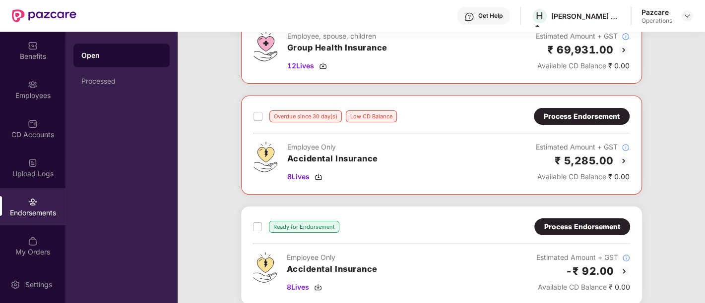
click at [610, 115] on div "Process Endorsement" at bounding box center [582, 116] width 76 height 11
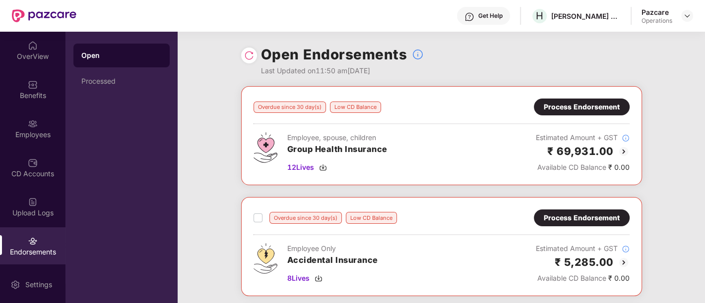
scroll to position [212, 0]
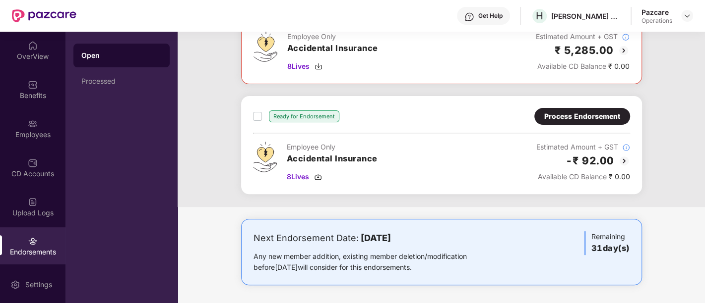
click at [599, 118] on div "Process Endorsement" at bounding box center [582, 116] width 76 height 11
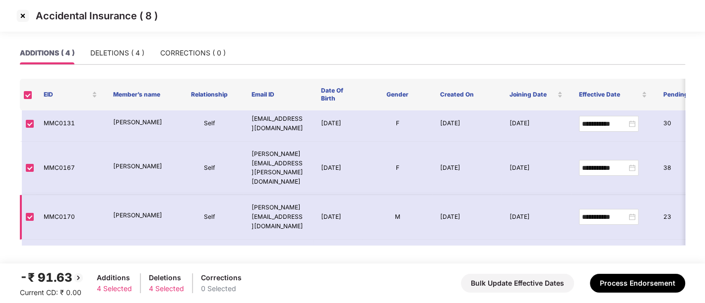
scroll to position [0, 0]
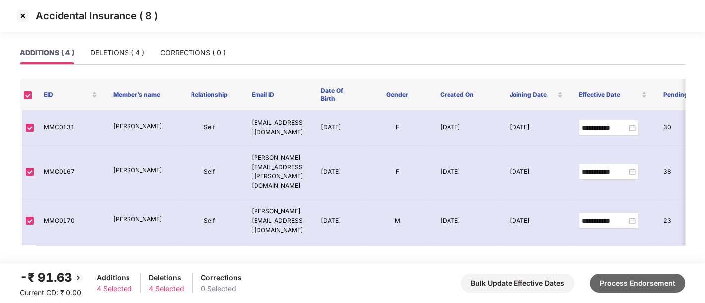
click at [621, 284] on button "Process Endorsement" at bounding box center [637, 283] width 95 height 19
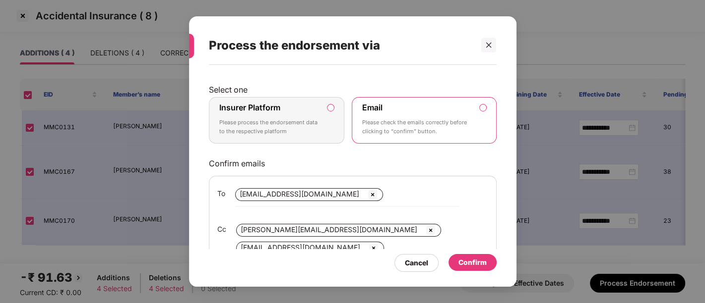
click at [235, 134] on p "Please process the endorsement data to the respective platform" at bounding box center [269, 127] width 101 height 17
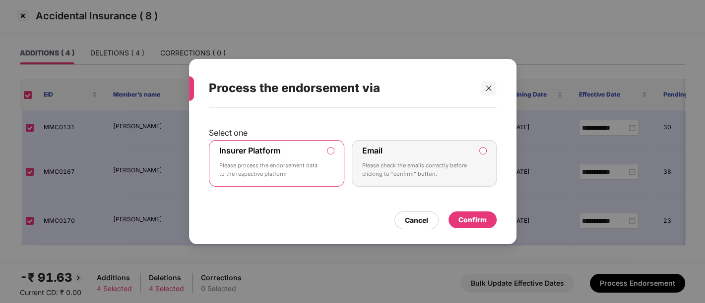
click at [465, 217] on div "Confirm" at bounding box center [472, 220] width 28 height 11
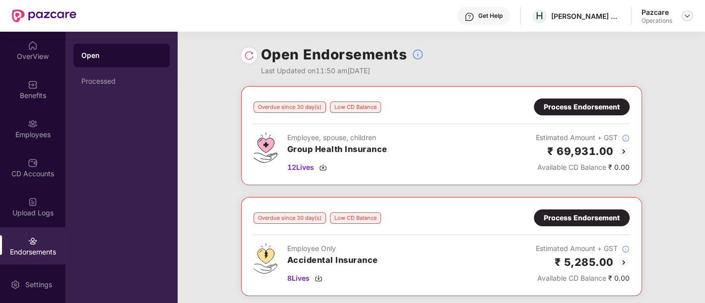
click at [688, 16] on img at bounding box center [687, 16] width 8 height 8
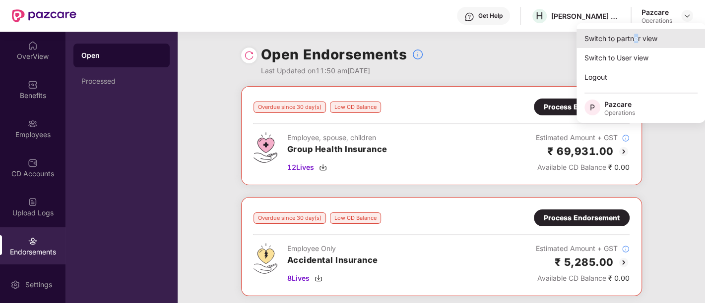
click at [636, 45] on div "Switch to partner view" at bounding box center [640, 38] width 129 height 19
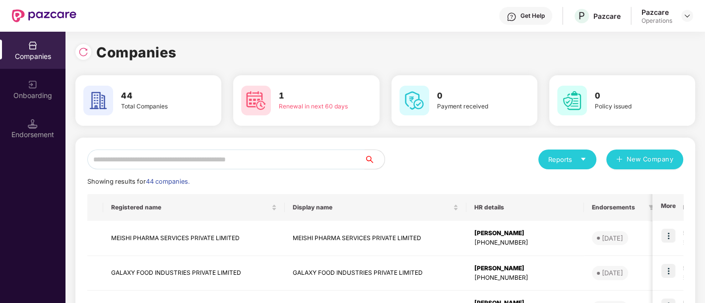
click at [173, 154] on input "text" at bounding box center [225, 160] width 277 height 20
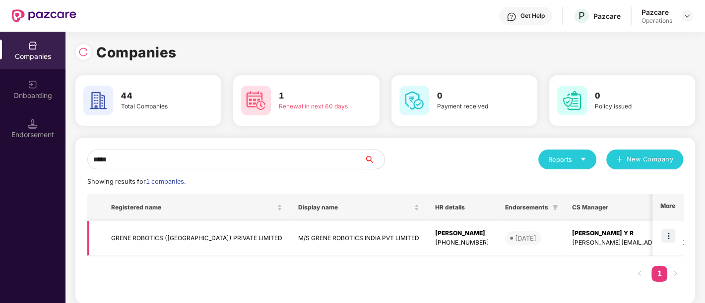
type input "*****"
click at [673, 236] on img at bounding box center [668, 236] width 14 height 14
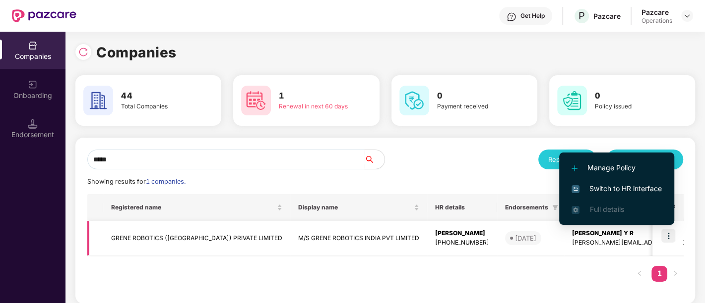
click at [147, 236] on td "GRENE ROBOTICS (INDIA) PRIVATE LIMITED" at bounding box center [196, 238] width 187 height 35
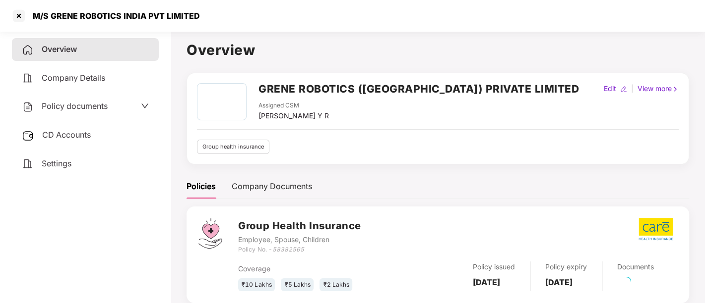
click at [74, 105] on span "Policy documents" at bounding box center [75, 106] width 66 height 10
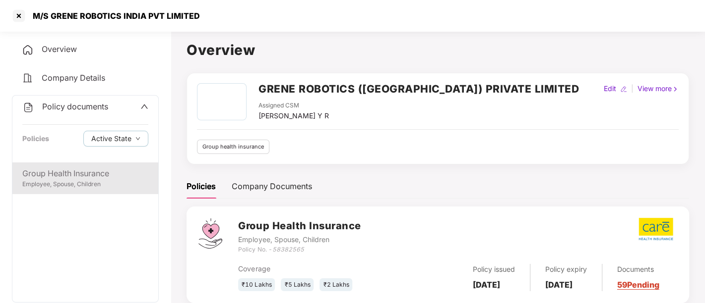
click at [79, 179] on div "Group Health Insurance" at bounding box center [85, 174] width 126 height 12
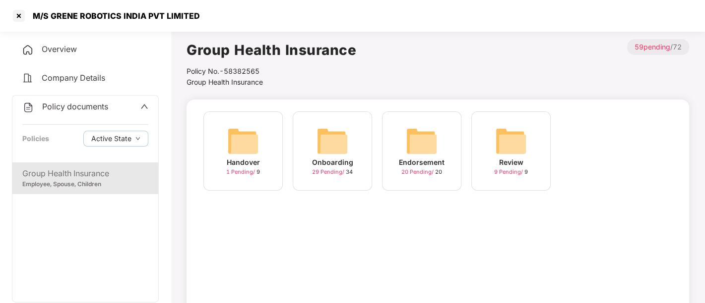
click at [417, 173] on span "20 Pending /" at bounding box center [418, 172] width 34 height 7
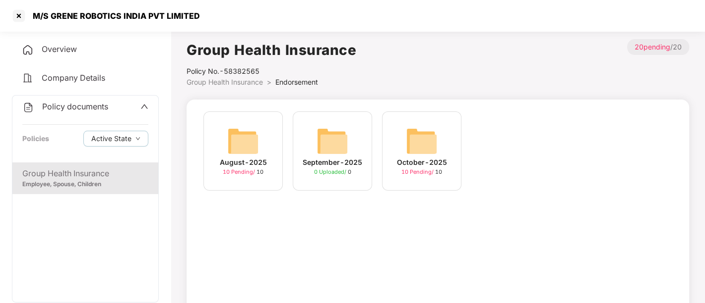
click at [411, 173] on span "10 Pending /" at bounding box center [418, 172] width 34 height 7
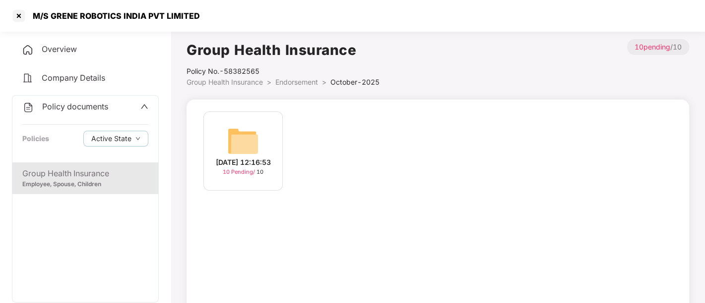
click at [243, 176] on span "10 Pending /" at bounding box center [240, 172] width 34 height 7
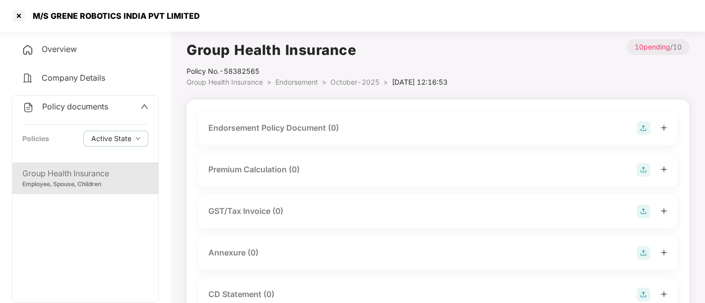
click at [642, 129] on img at bounding box center [643, 128] width 14 height 14
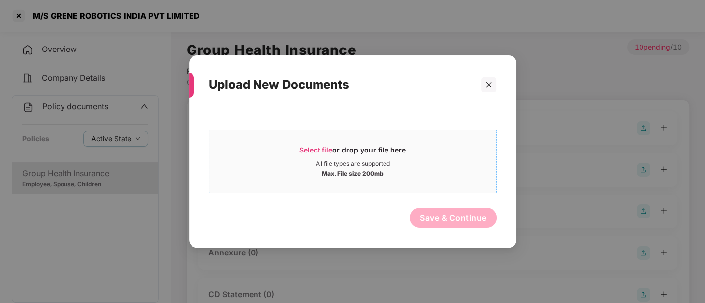
click at [332, 148] on span "Select file" at bounding box center [315, 150] width 33 height 8
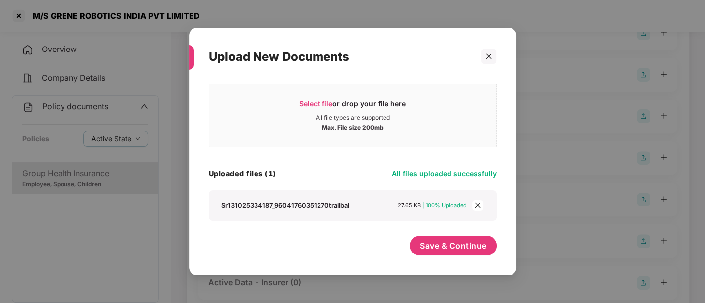
scroll to position [17, 0]
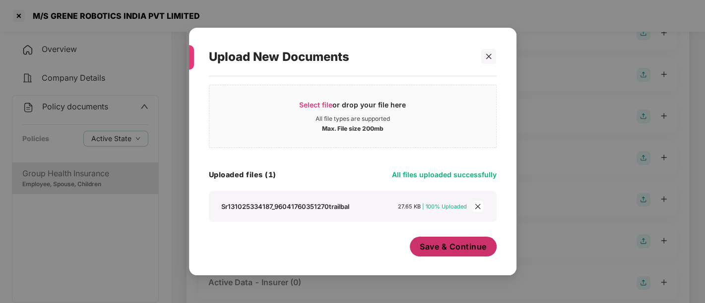
click at [429, 243] on span "Save & Continue" at bounding box center [453, 247] width 67 height 11
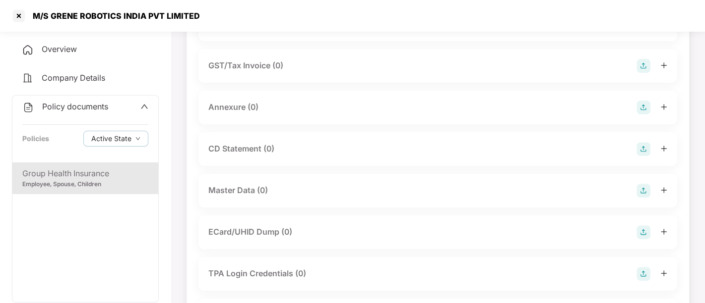
scroll to position [154, 0]
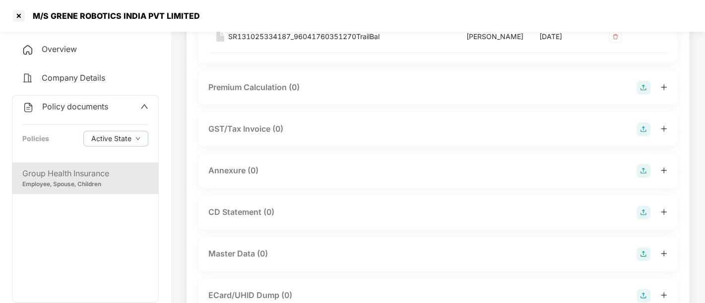
click at [642, 169] on img at bounding box center [643, 171] width 14 height 14
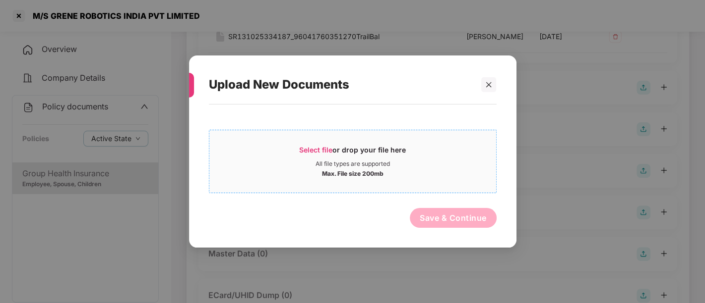
click at [302, 147] on span "Select file" at bounding box center [315, 150] width 33 height 8
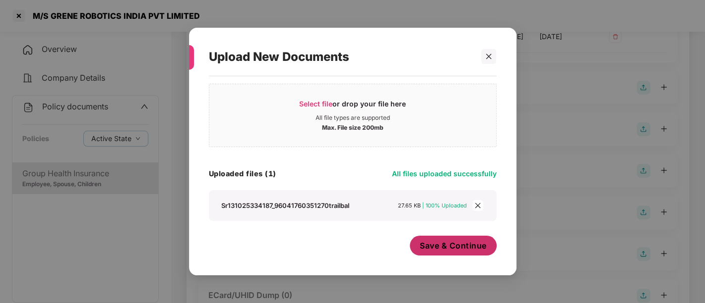
scroll to position [17, 0]
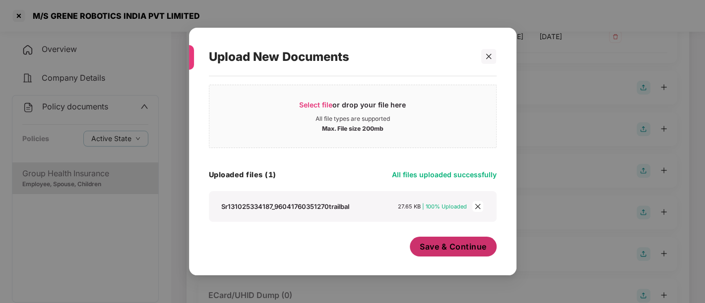
click at [450, 244] on span "Save & Continue" at bounding box center [453, 247] width 67 height 11
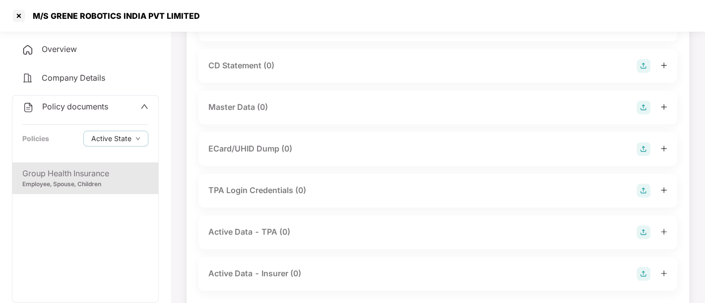
scroll to position [374, 0]
click at [643, 105] on img at bounding box center [643, 106] width 14 height 14
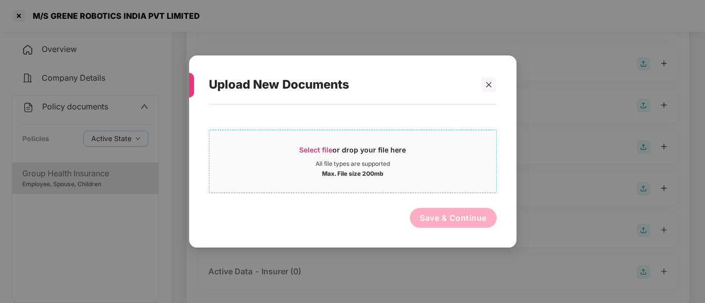
click at [308, 150] on span "Select file" at bounding box center [315, 150] width 33 height 8
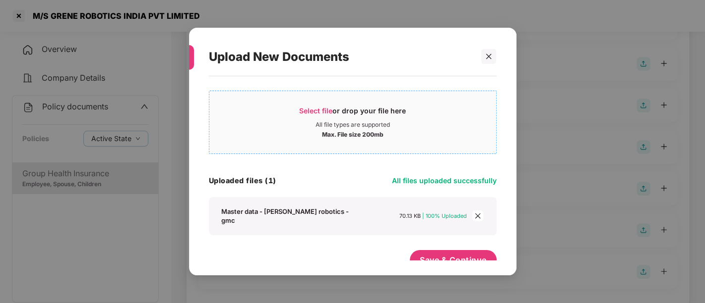
scroll to position [17, 0]
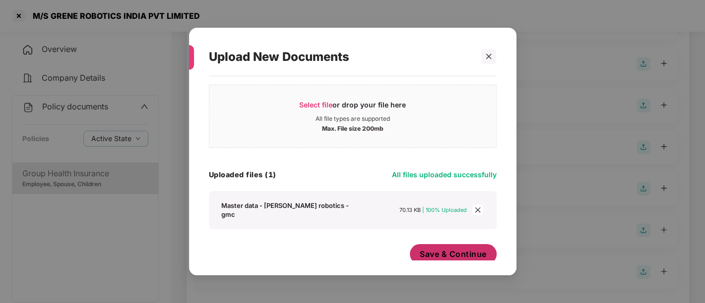
click at [430, 249] on span "Save & Continue" at bounding box center [453, 254] width 67 height 11
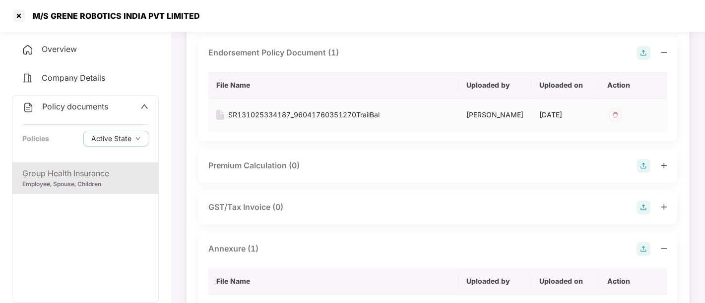
scroll to position [0, 0]
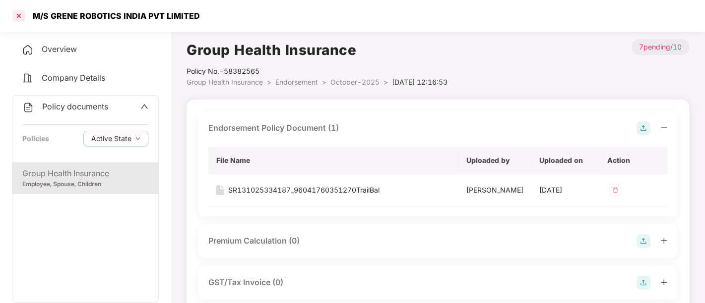
click at [22, 18] on div at bounding box center [19, 16] width 16 height 16
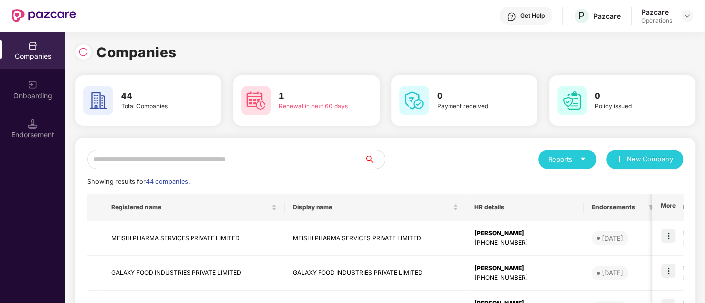
drag, startPoint x: 232, startPoint y: 161, endPoint x: 232, endPoint y: 138, distance: 22.3
click at [232, 161] on input "text" at bounding box center [225, 160] width 277 height 20
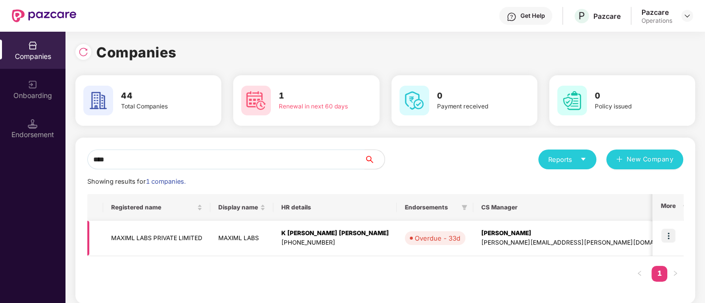
type input "****"
click at [156, 235] on td "MAXIML LABS PRIVATE LIMITED" at bounding box center [156, 238] width 107 height 35
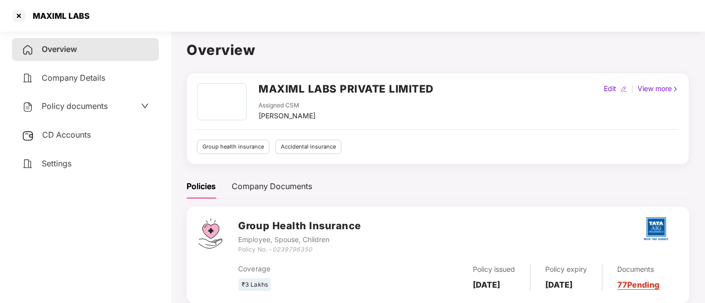
click at [73, 108] on span "Policy documents" at bounding box center [75, 106] width 66 height 10
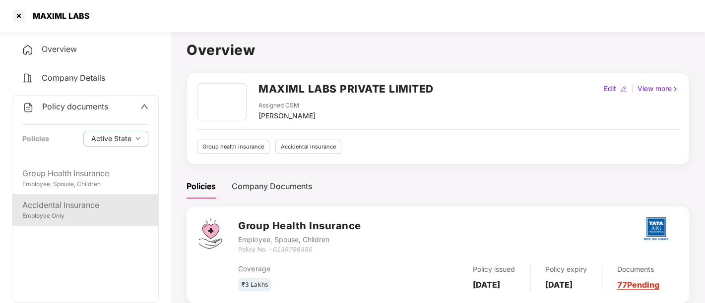
click at [61, 210] on div "Accidental Insurance" at bounding box center [85, 205] width 126 height 12
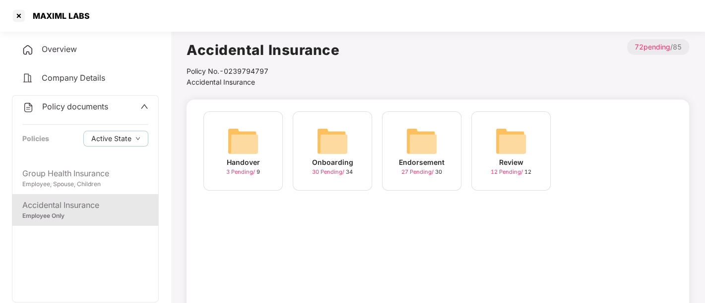
click at [421, 173] on span "27 Pending /" at bounding box center [418, 172] width 34 height 7
click at [518, 173] on span "10 Pending /" at bounding box center [507, 172] width 34 height 7
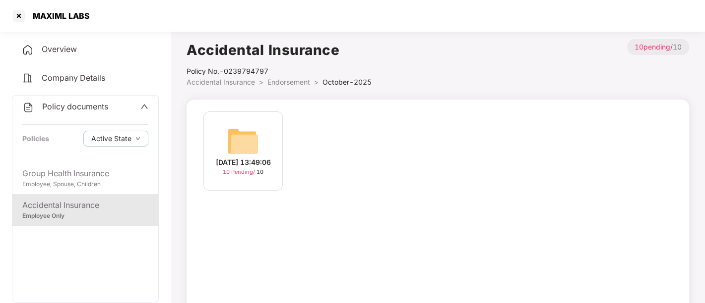
click at [228, 176] on span "10 Pending /" at bounding box center [240, 172] width 34 height 7
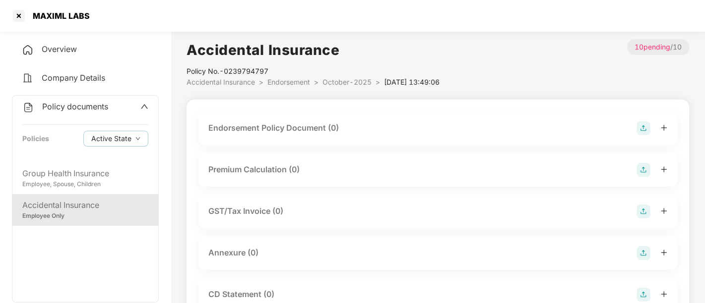
click at [643, 127] on img at bounding box center [643, 128] width 14 height 14
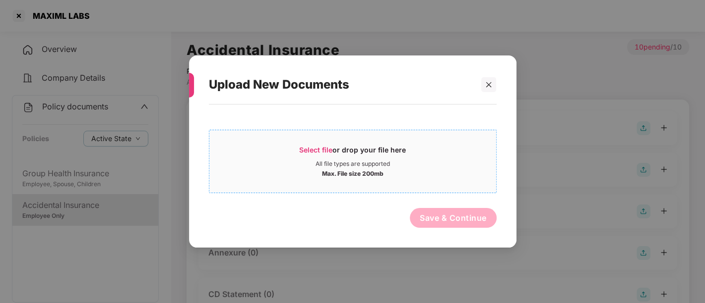
click at [319, 149] on span "Select file" at bounding box center [315, 150] width 33 height 8
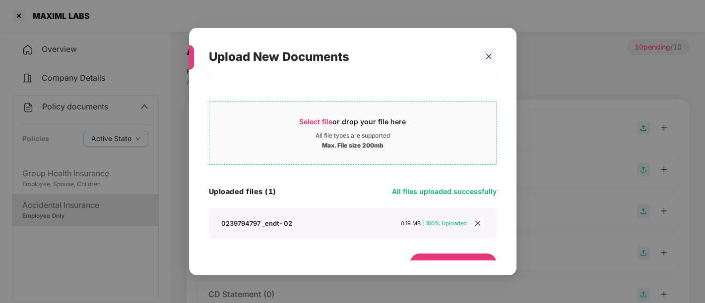
click at [324, 120] on span "Select file" at bounding box center [315, 122] width 33 height 8
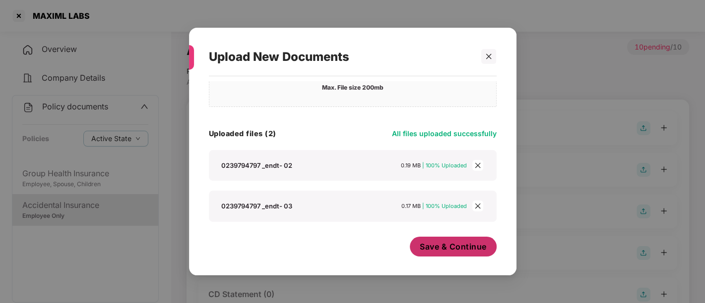
scroll to position [58, 0]
click at [439, 245] on span "Save & Continue" at bounding box center [453, 247] width 67 height 11
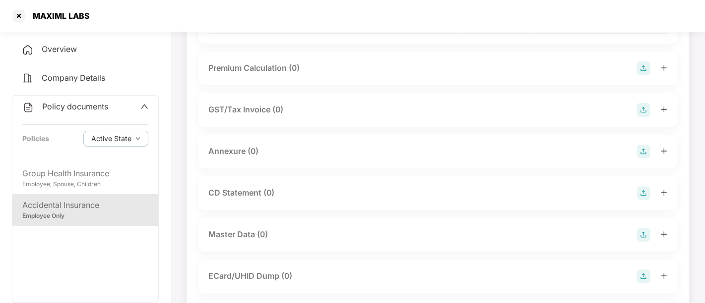
scroll to position [220, 0]
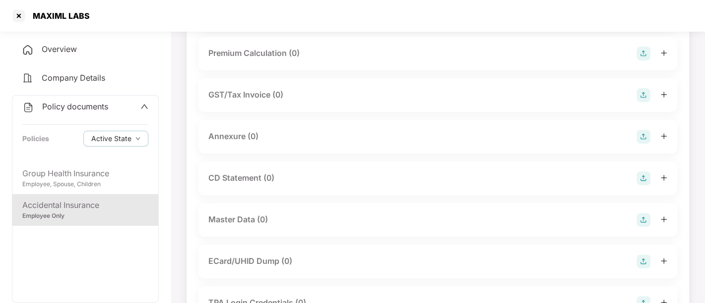
click at [641, 134] on img at bounding box center [643, 137] width 14 height 14
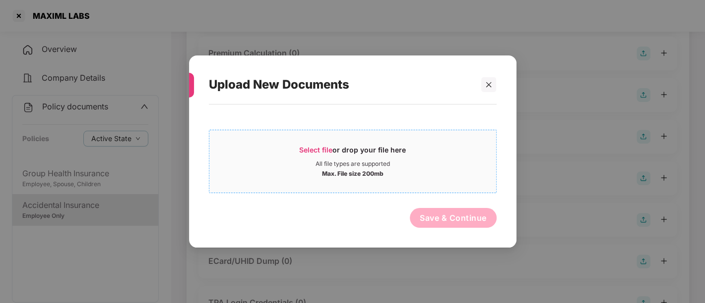
click at [321, 151] on span "Select file" at bounding box center [315, 150] width 33 height 8
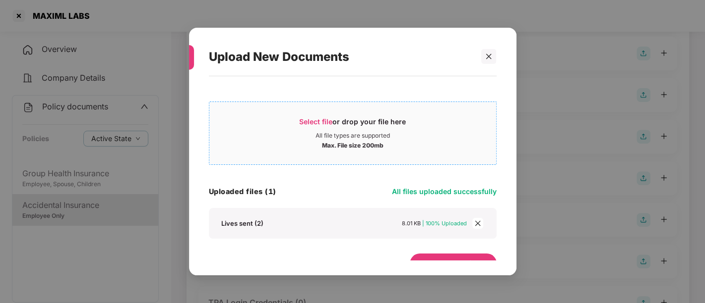
click at [315, 119] on span "Select file" at bounding box center [315, 122] width 33 height 8
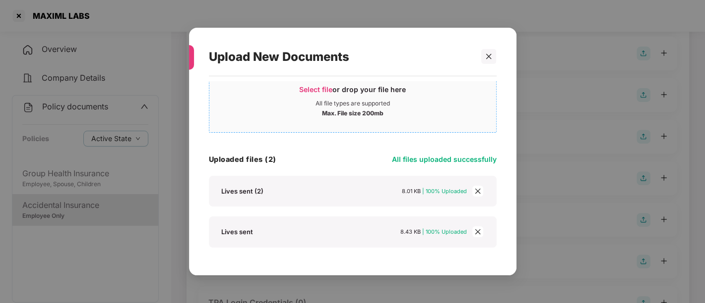
scroll to position [58, 0]
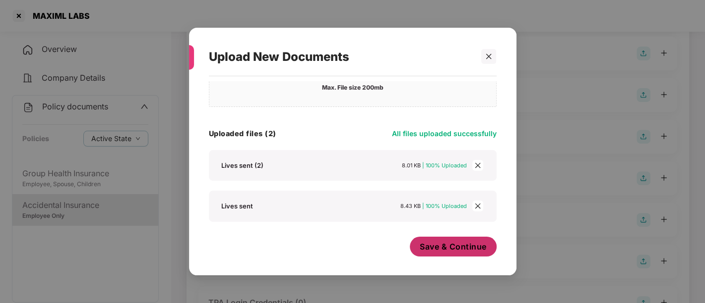
click at [437, 243] on span "Save & Continue" at bounding box center [453, 247] width 67 height 11
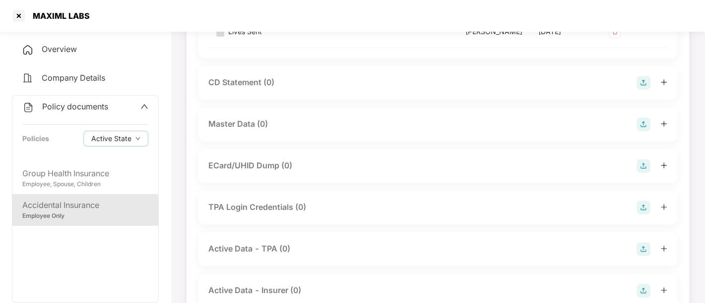
scroll to position [440, 0]
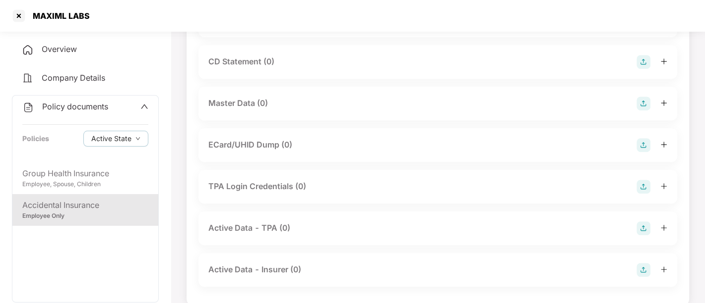
click at [639, 103] on img at bounding box center [643, 104] width 14 height 14
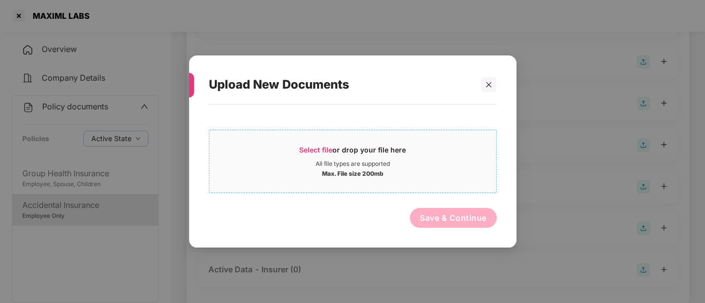
click at [327, 151] on span "Select file" at bounding box center [315, 150] width 33 height 8
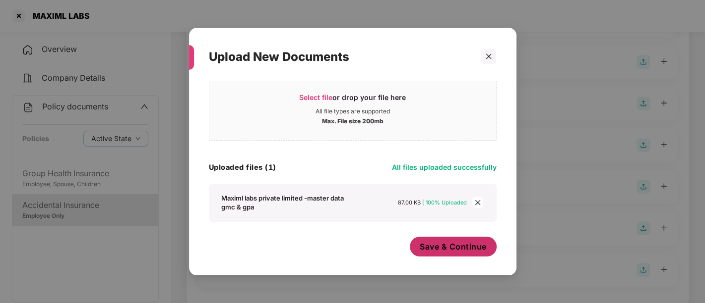
click at [461, 244] on span "Save & Continue" at bounding box center [453, 247] width 67 height 11
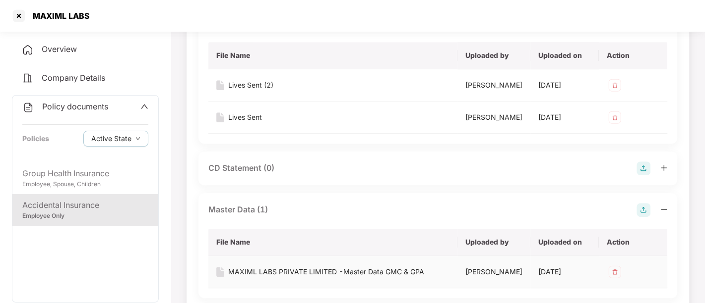
scroll to position [140, 0]
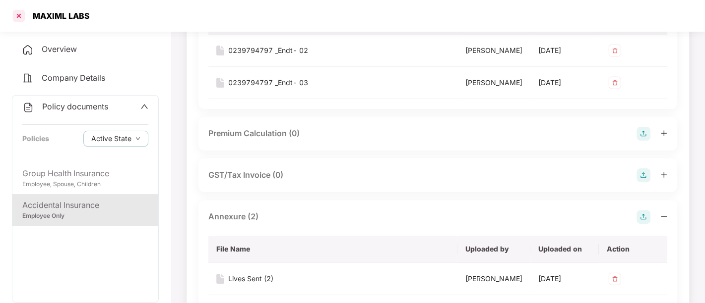
click at [18, 13] on div at bounding box center [19, 16] width 16 height 16
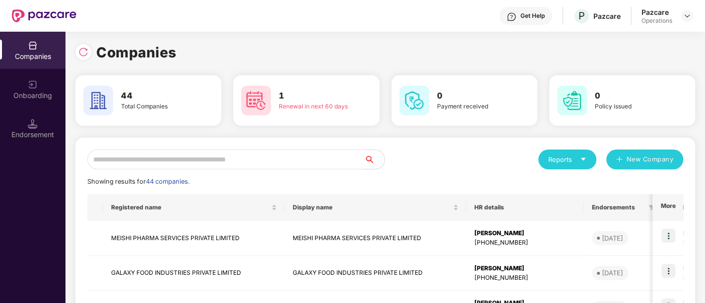
scroll to position [0, 0]
drag, startPoint x: 261, startPoint y: 162, endPoint x: 287, endPoint y: 118, distance: 51.4
click at [263, 163] on input "text" at bounding box center [225, 160] width 277 height 20
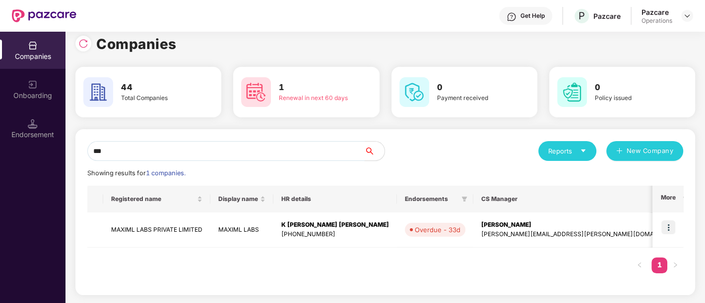
scroll to position [7, 0]
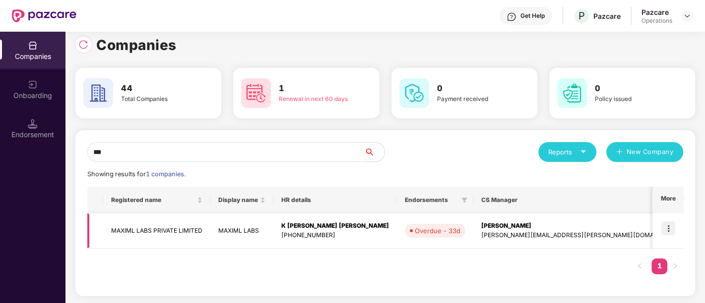
type input "***"
click at [223, 233] on td "MAXIML LABS" at bounding box center [241, 231] width 63 height 35
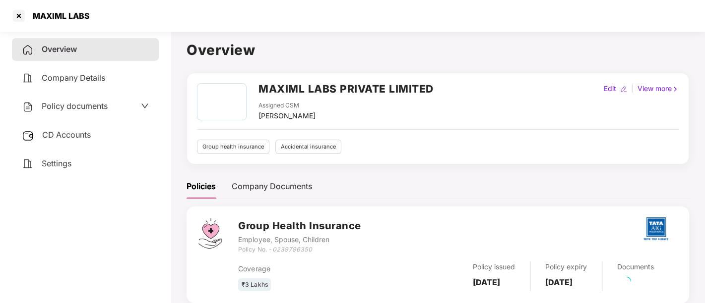
click at [92, 135] on div "CD Accounts" at bounding box center [85, 135] width 147 height 23
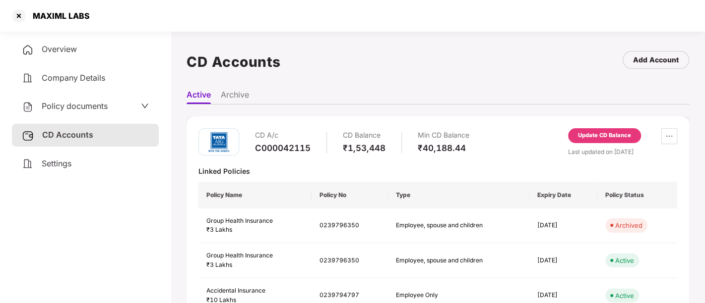
click at [595, 137] on div "Update CD Balance" at bounding box center [604, 135] width 53 height 9
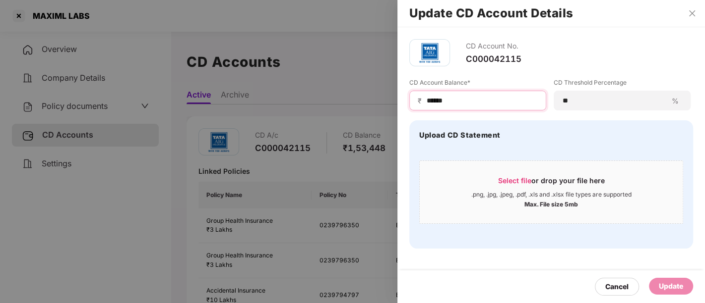
drag, startPoint x: 463, startPoint y: 104, endPoint x: 405, endPoint y: 111, distance: 58.5
click at [405, 111] on div "CD Account No. C000042115 CD Account Balance* ₹ ****** CD Threshold Percentage …" at bounding box center [550, 144] width 307 height 234
type input "******"
click at [684, 283] on div "Update" at bounding box center [671, 286] width 44 height 17
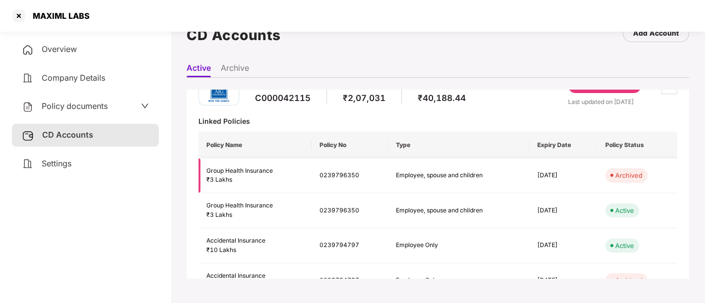
scroll to position [0, 0]
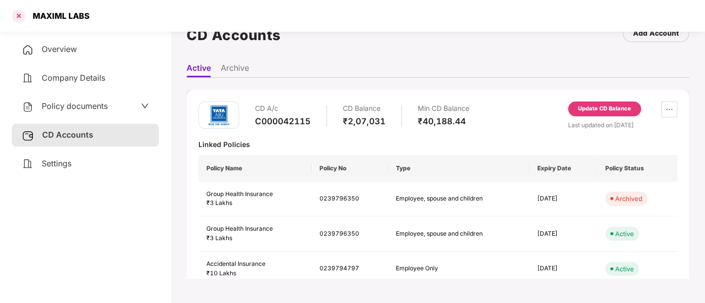
click at [20, 16] on div at bounding box center [19, 16] width 16 height 16
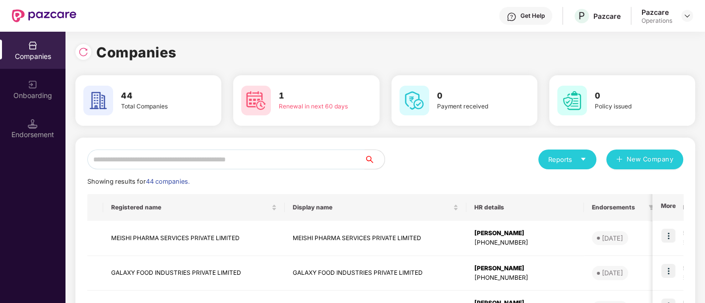
click at [188, 155] on input "text" at bounding box center [225, 160] width 277 height 20
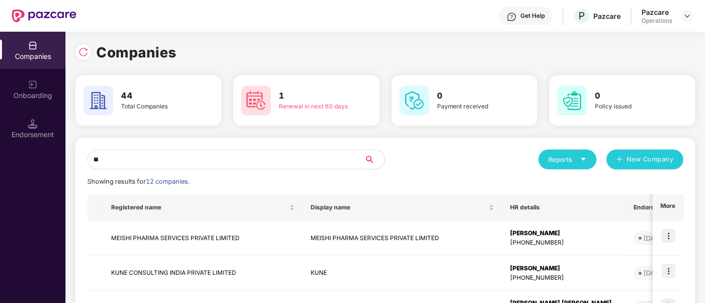
type input "*"
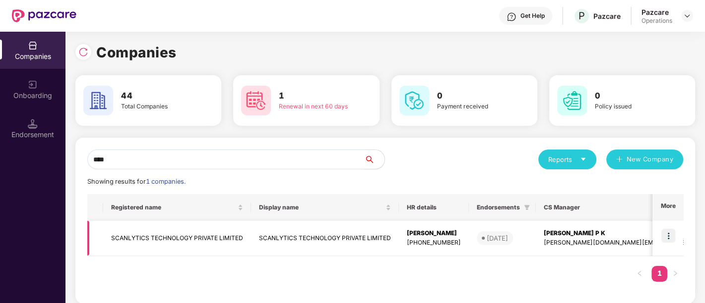
type input "****"
click at [667, 236] on img at bounding box center [668, 236] width 14 height 14
click at [153, 240] on td "SCANLYTICS TECHNOLOGY PRIVATE LIMITED" at bounding box center [177, 238] width 148 height 35
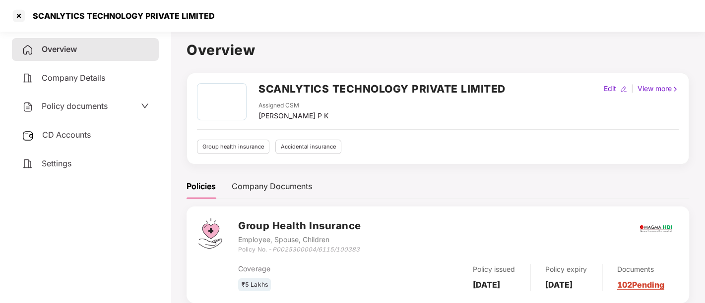
click at [62, 105] on span "Policy documents" at bounding box center [75, 106] width 66 height 10
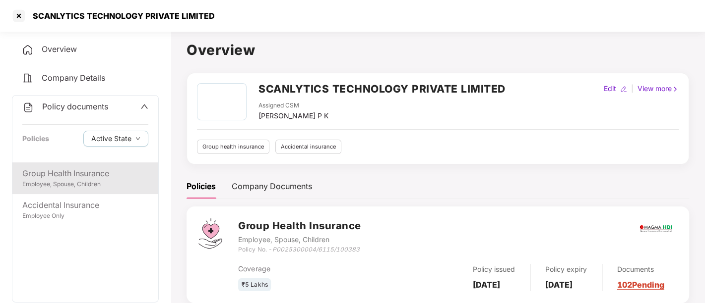
click at [73, 180] on div "Employee, Spouse, Children" at bounding box center [85, 184] width 126 height 9
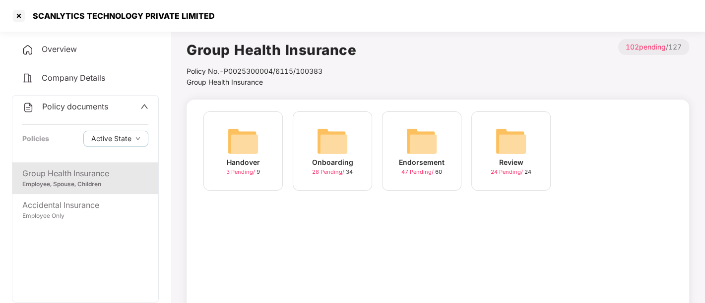
click at [413, 170] on span "47 Pending /" at bounding box center [418, 172] width 34 height 7
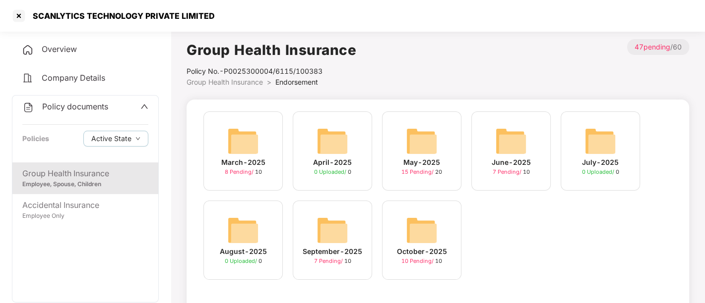
click at [415, 256] on div "October-2025" at bounding box center [422, 251] width 50 height 11
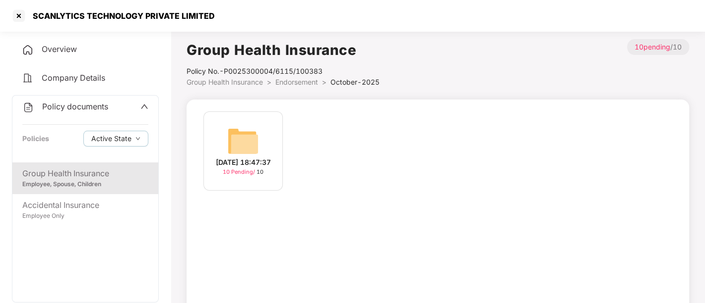
click at [243, 175] on span "10 Pending /" at bounding box center [240, 172] width 34 height 7
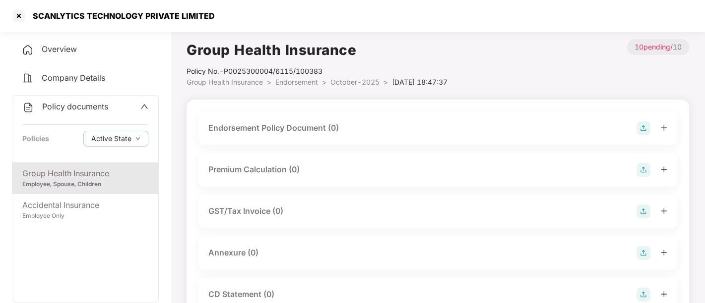
click at [642, 129] on img at bounding box center [643, 128] width 14 height 14
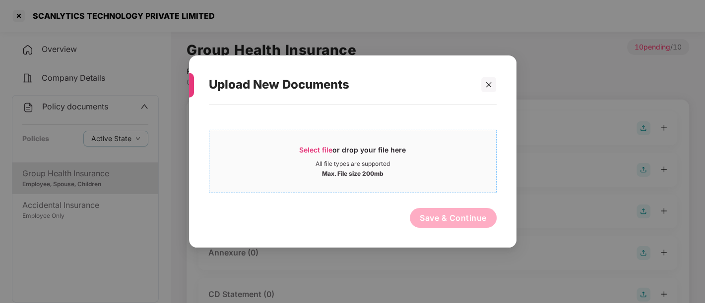
click at [313, 148] on span "Select file" at bounding box center [315, 150] width 33 height 8
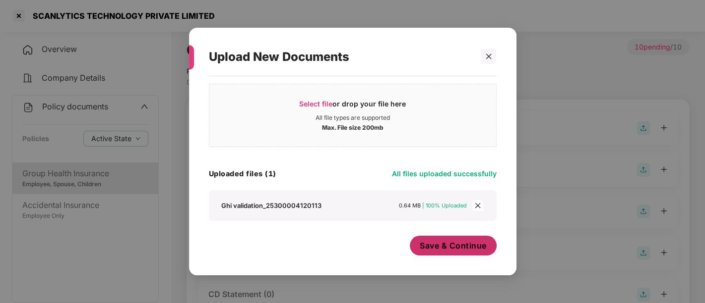
scroll to position [17, 0]
click at [465, 247] on span "Save & Continue" at bounding box center [453, 247] width 67 height 11
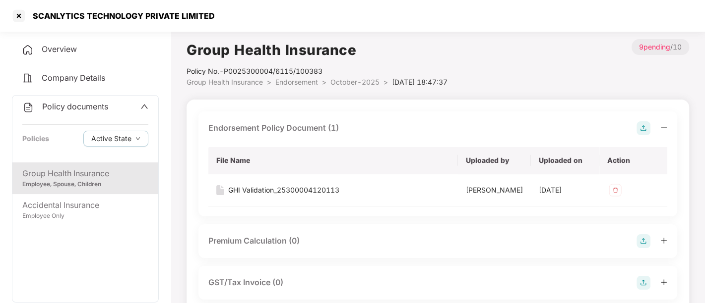
scroll to position [165, 0]
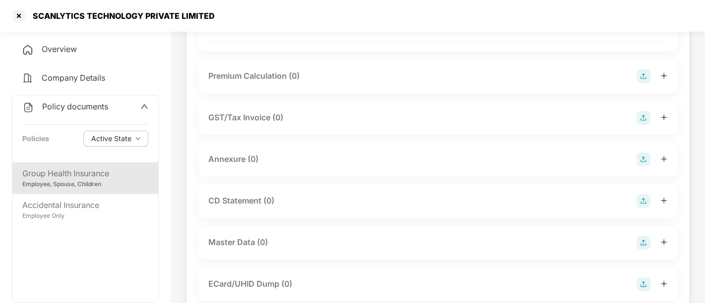
click at [645, 161] on img at bounding box center [643, 160] width 14 height 14
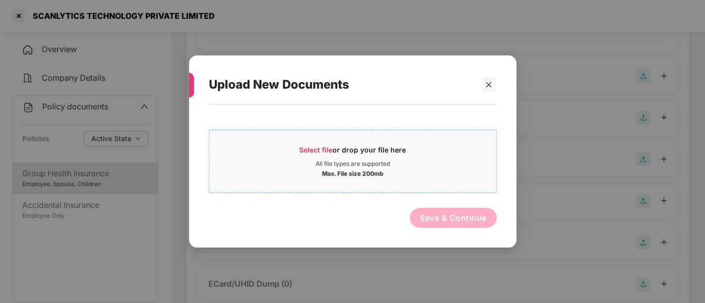
click at [326, 149] on span "Select file" at bounding box center [315, 150] width 33 height 8
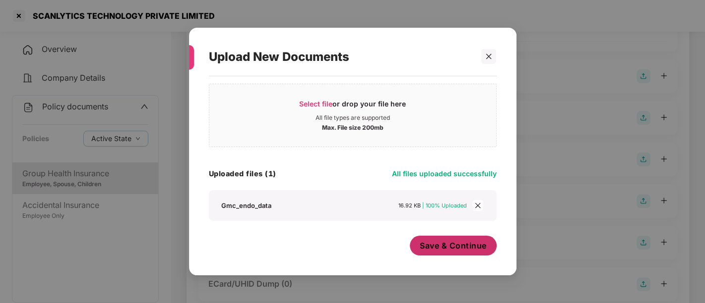
scroll to position [17, 0]
click at [466, 247] on span "Save & Continue" at bounding box center [453, 247] width 67 height 11
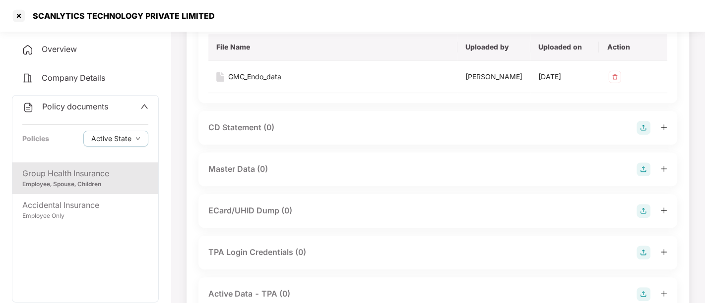
scroll to position [330, 0]
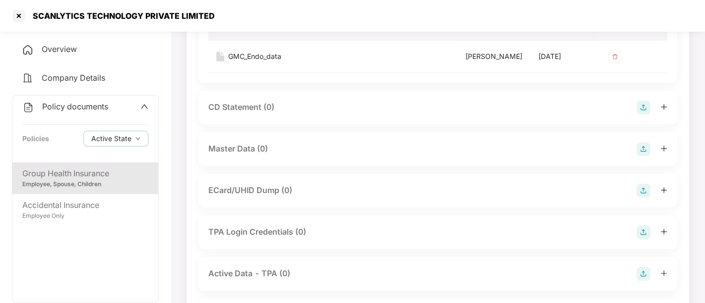
click at [642, 150] on img at bounding box center [643, 149] width 14 height 14
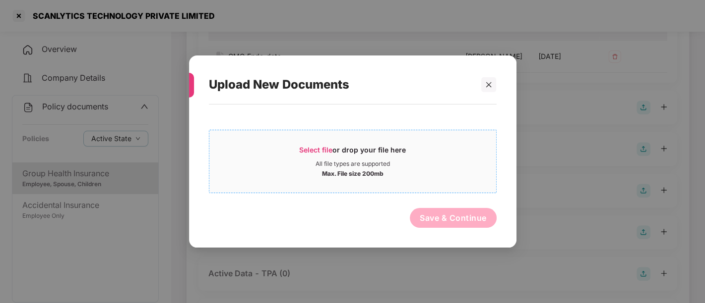
click at [308, 145] on div "Select file or drop your file here" at bounding box center [352, 152] width 107 height 15
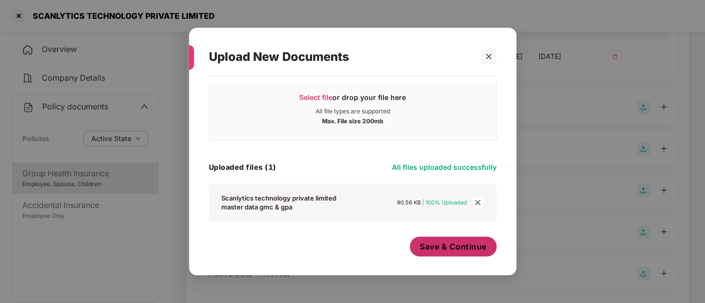
scroll to position [24, 0]
click at [465, 245] on span "Save & Continue" at bounding box center [453, 247] width 67 height 11
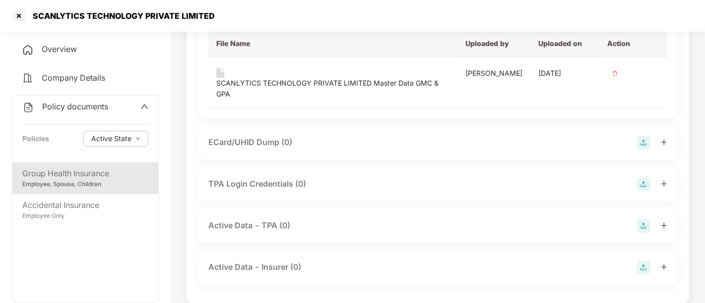
scroll to position [469, 0]
click at [146, 104] on icon "up" at bounding box center [144, 107] width 8 height 8
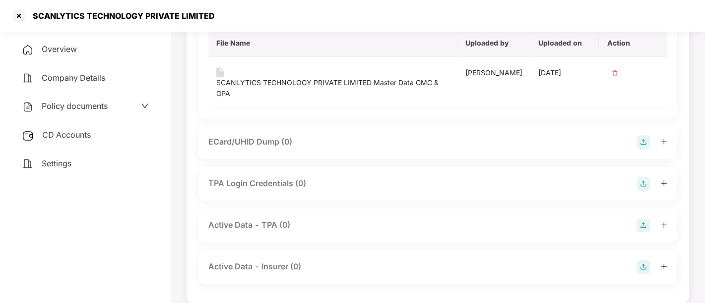
click at [102, 138] on div "CD Accounts" at bounding box center [85, 135] width 147 height 23
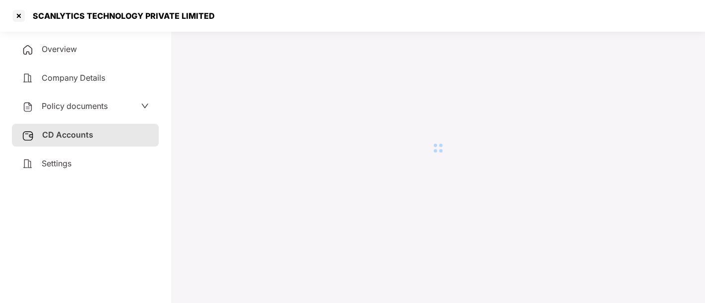
scroll to position [27, 0]
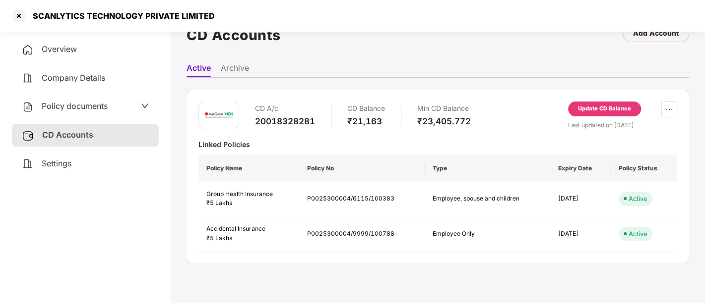
click at [599, 108] on div "Update CD Balance" at bounding box center [604, 109] width 53 height 9
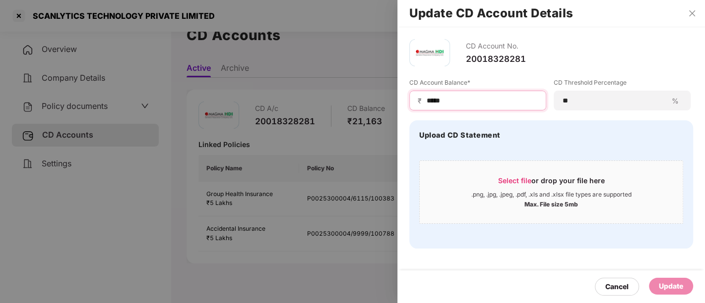
drag, startPoint x: 462, startPoint y: 100, endPoint x: 411, endPoint y: 104, distance: 50.8
click at [411, 104] on div "₹ *****" at bounding box center [477, 101] width 137 height 20
type input "*****"
click at [666, 282] on div "Update" at bounding box center [671, 286] width 24 height 11
